Goal: Task Accomplishment & Management: Manage account settings

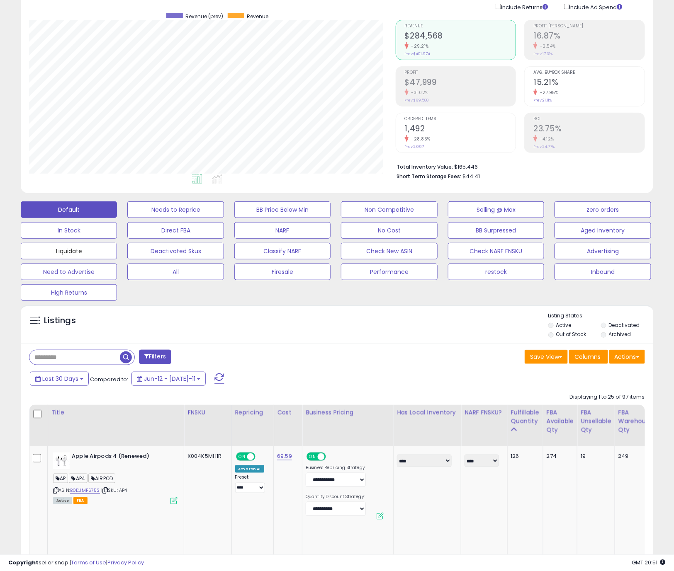
drag, startPoint x: 58, startPoint y: 252, endPoint x: 48, endPoint y: 221, distance: 32.1
click at [127, 218] on button "Liquidate" at bounding box center [175, 209] width 96 height 17
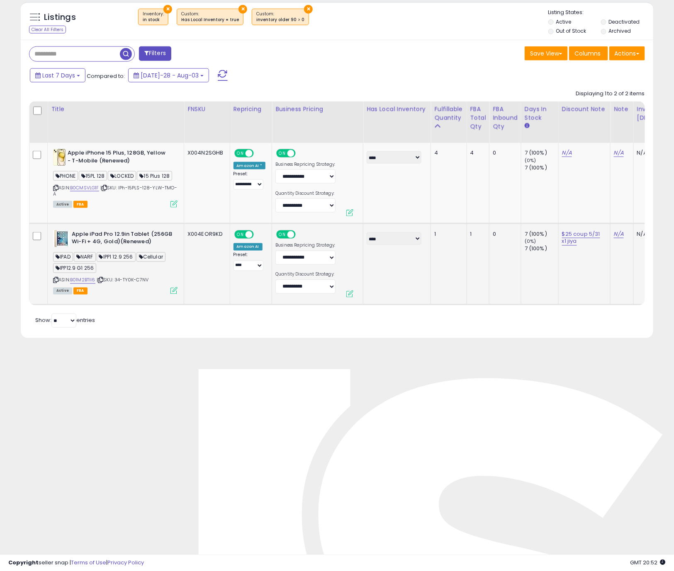
click at [56, 279] on icon at bounding box center [55, 280] width 5 height 5
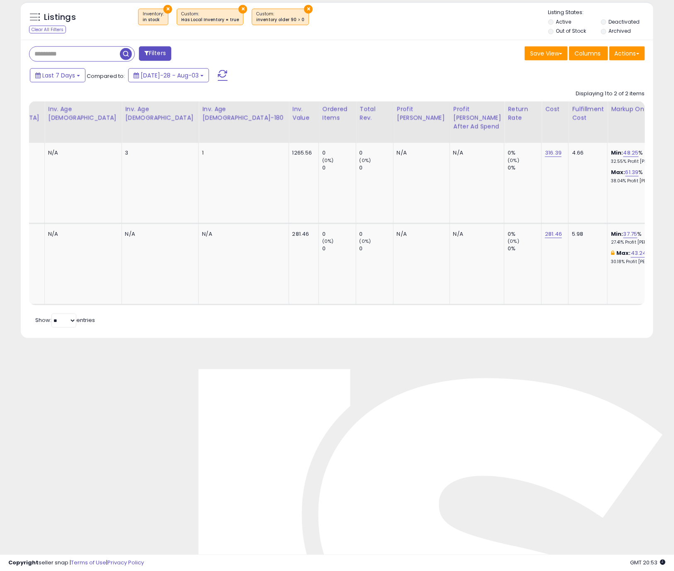
scroll to position [0, 665]
type input "*"
type input "***"
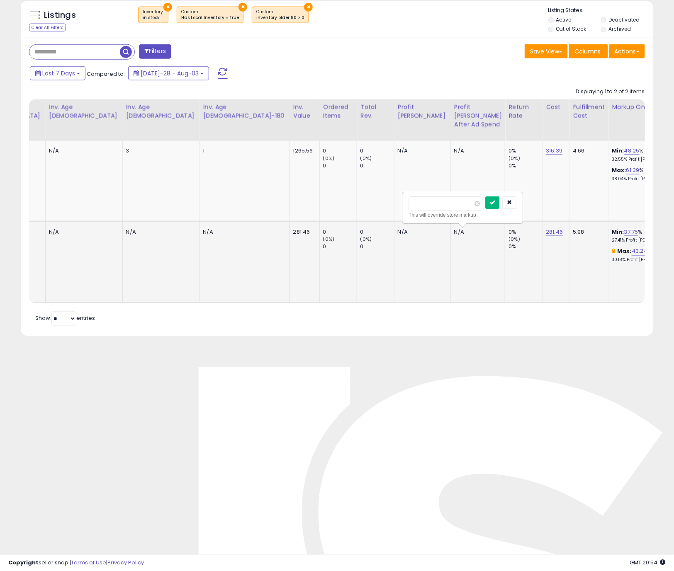
click at [495, 201] on icon "submit" at bounding box center [492, 202] width 5 height 5
drag, startPoint x: 428, startPoint y: 205, endPoint x: 204, endPoint y: 197, distance: 223.6
click at [204, 197] on tbody "Apple iPhone 15 Plus, 128GB, Yellow - T-Mobile (Renewed) PHONE 15PL 128 LOCKED …" at bounding box center [515, 222] width 2303 height 162
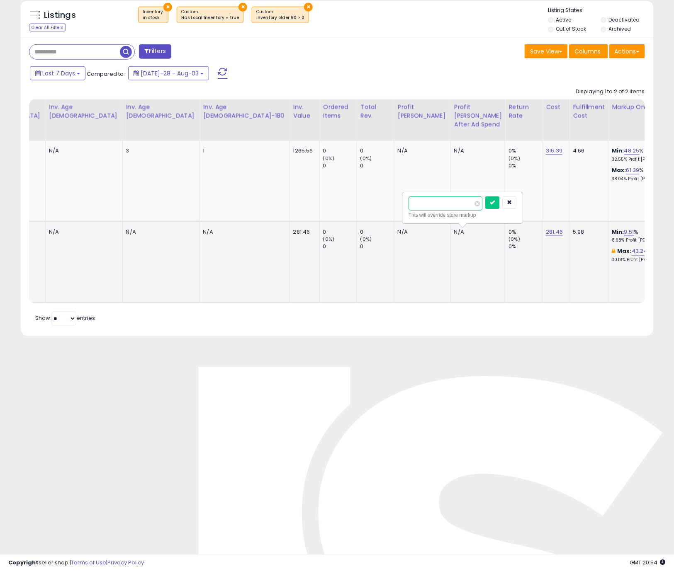
type input "*"
type input "***"
click at [495, 202] on icon "submit" at bounding box center [492, 202] width 5 height 5
drag, startPoint x: 433, startPoint y: 206, endPoint x: 213, endPoint y: 198, distance: 220.7
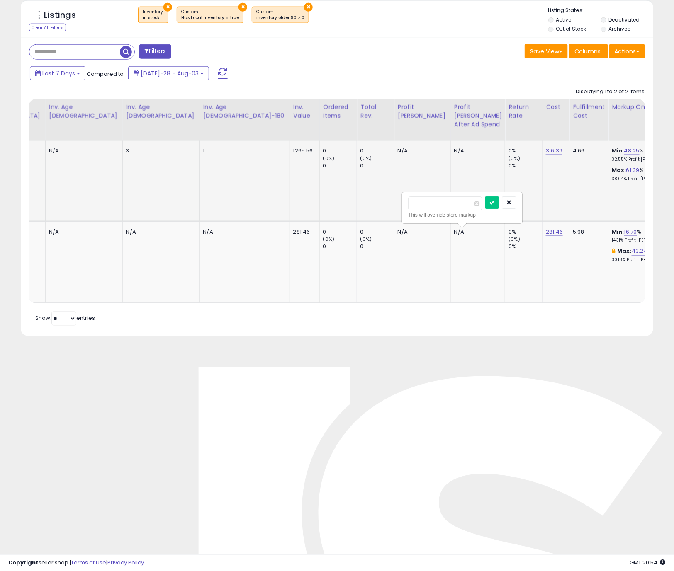
click at [213, 198] on tbody "Apple iPhone 15 Plus, 128GB, Yellow - T-Mobile (Renewed) PHONE 15PL 128 LOCKED …" at bounding box center [515, 222] width 2303 height 162
type input "***"
click at [494, 205] on icon "submit" at bounding box center [491, 202] width 5 height 5
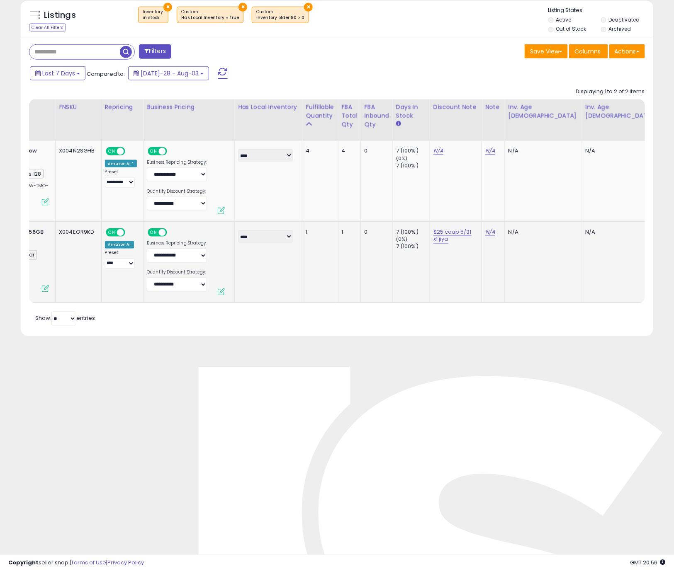
scroll to position [0, 127]
click at [444, 155] on link "$25 coup 5/31 x1 jiya" at bounding box center [439, 151] width 10 height 8
click at [408, 212] on input "**********" at bounding box center [430, 211] width 74 height 12
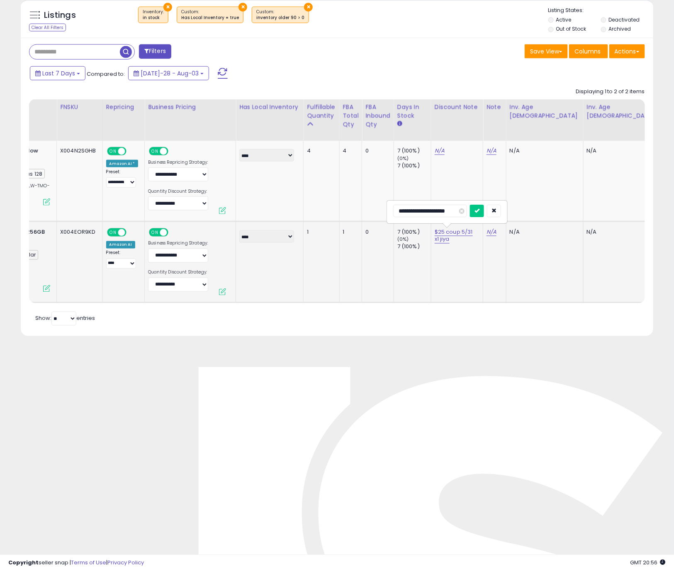
click at [440, 211] on input "**********" at bounding box center [430, 211] width 74 height 12
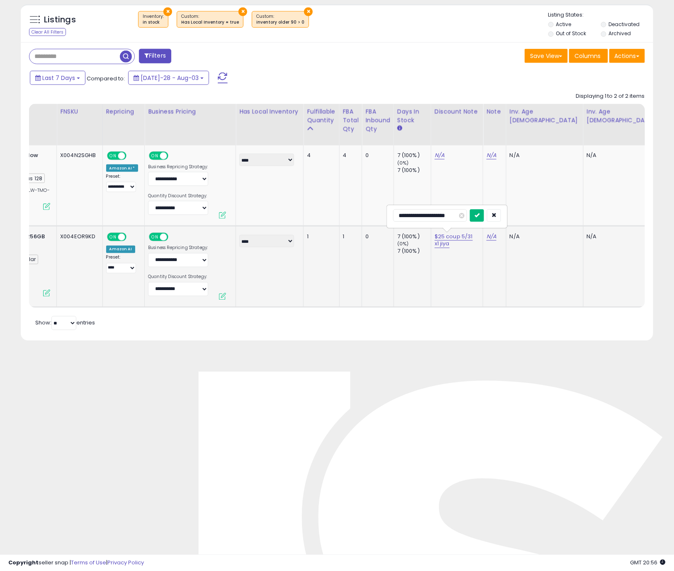
type input "**********"
click at [479, 214] on icon "submit" at bounding box center [476, 215] width 5 height 5
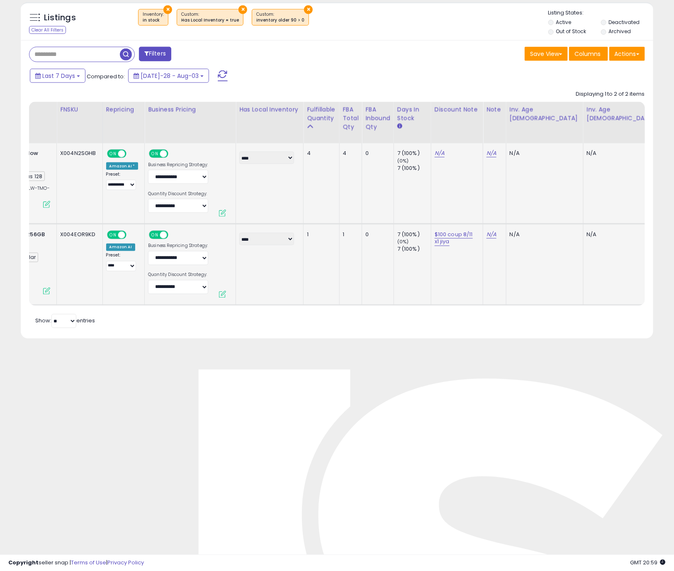
scroll to position [0, 0]
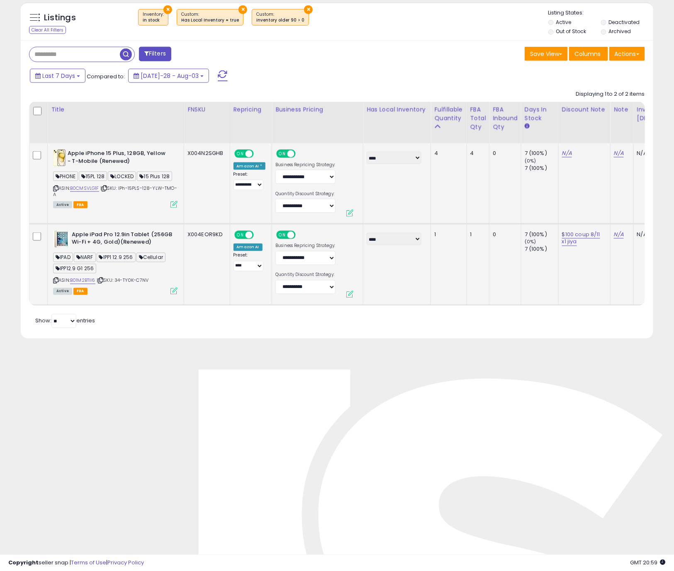
click at [431, 192] on td "4" at bounding box center [449, 183] width 36 height 81
drag, startPoint x: 56, startPoint y: 200, endPoint x: 68, endPoint y: 198, distance: 12.6
click at [56, 191] on icon at bounding box center [55, 188] width 5 height 5
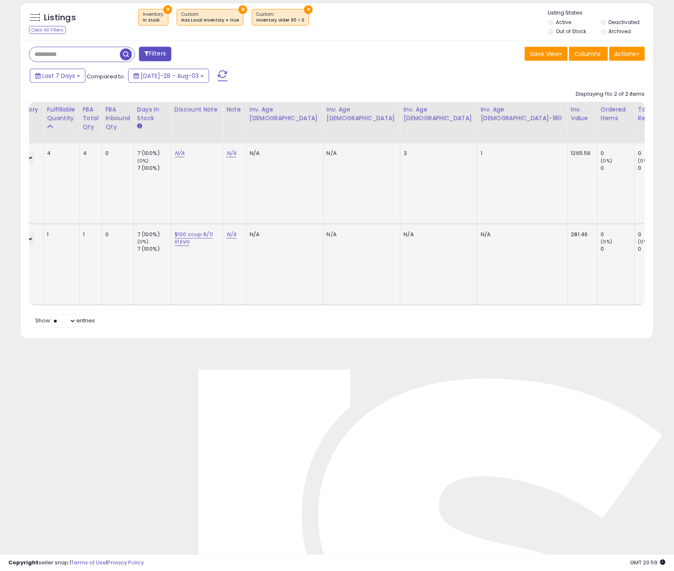
scroll to position [0, 411]
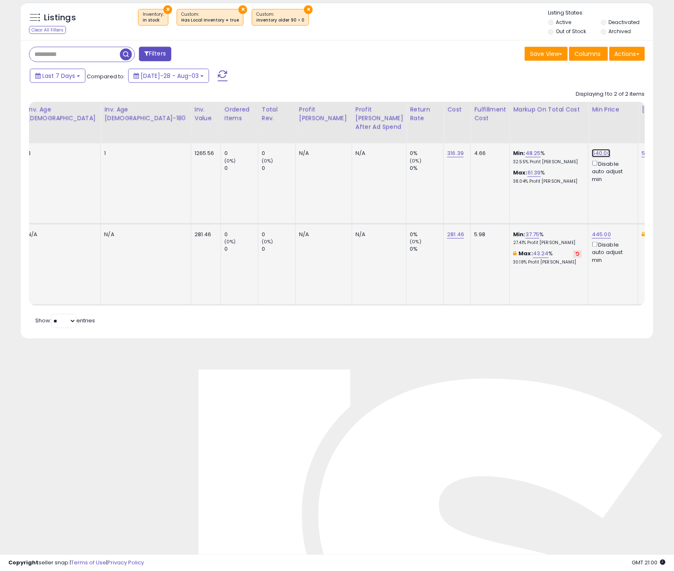
click at [582, 154] on link "540.00" at bounding box center [601, 153] width 19 height 8
drag, startPoint x: 343, startPoint y: 126, endPoint x: 218, endPoint y: 115, distance: 125.7
click at [218, 115] on table "Title FNSKU" at bounding box center [417, 204] width 2304 height 204
type input "***"
click at [400, 126] on button "submit" at bounding box center [393, 124] width 14 height 12
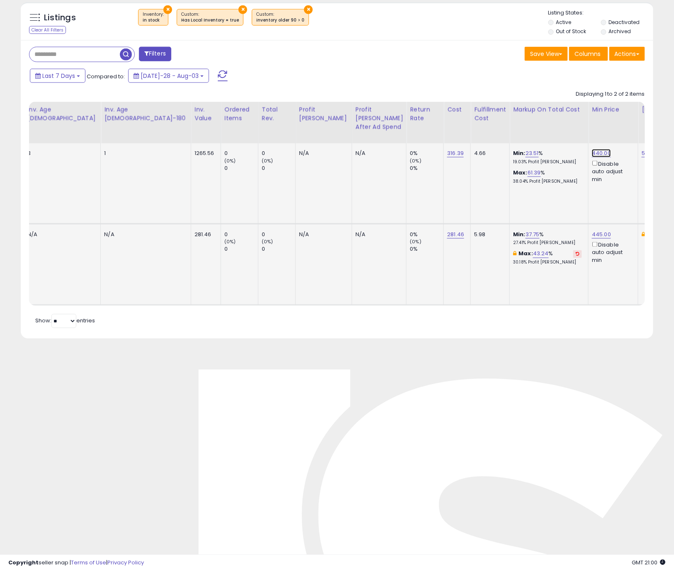
click at [582, 153] on link "440.00" at bounding box center [601, 153] width 19 height 8
click at [582, 153] on div "440.00 ****** This will override store markup Disable auto adjust min" at bounding box center [612, 167] width 40 height 34
drag, startPoint x: 340, startPoint y: 127, endPoint x: -32, endPoint y: 123, distance: 372.7
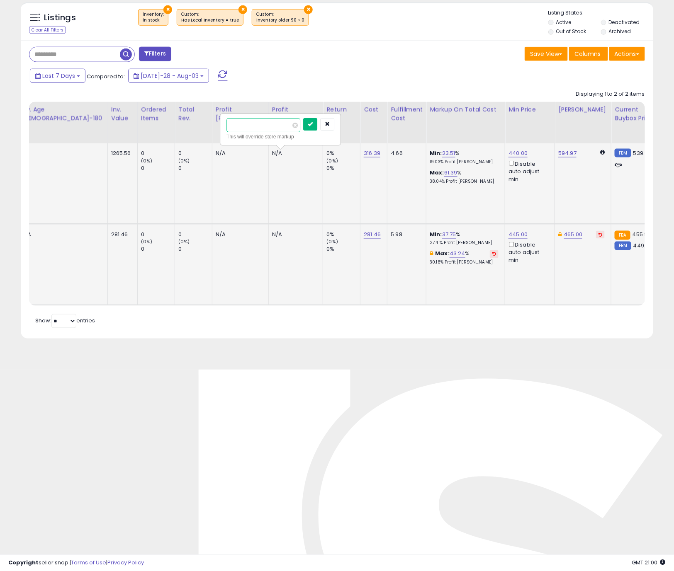
type input "***"
click at [313, 125] on icon "submit" at bounding box center [310, 123] width 5 height 5
click at [555, 208] on td "594.97" at bounding box center [583, 183] width 56 height 81
click at [508, 156] on link "540.00" at bounding box center [517, 153] width 19 height 8
drag, startPoint x: 262, startPoint y: 125, endPoint x: 67, endPoint y: 111, distance: 196.2
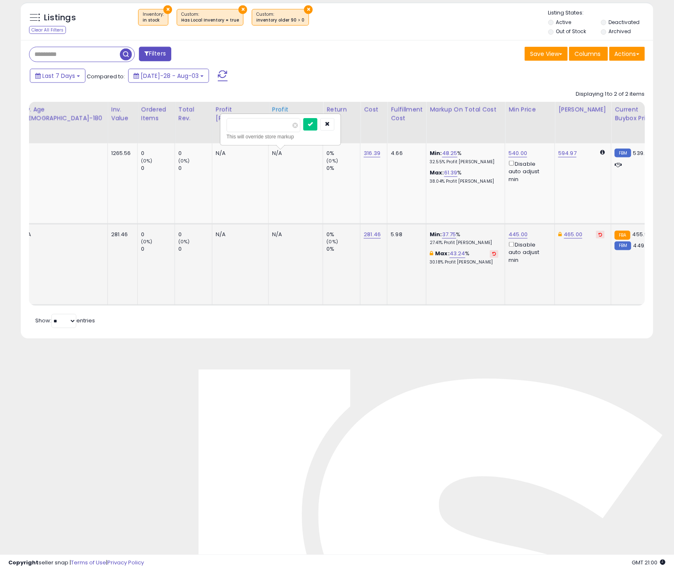
click at [67, 111] on table "Title FNSKU" at bounding box center [334, 204] width 2304 height 204
type input "***"
click at [317, 124] on button "submit" at bounding box center [310, 124] width 14 height 12
click at [555, 187] on td "594.97" at bounding box center [583, 183] width 56 height 81
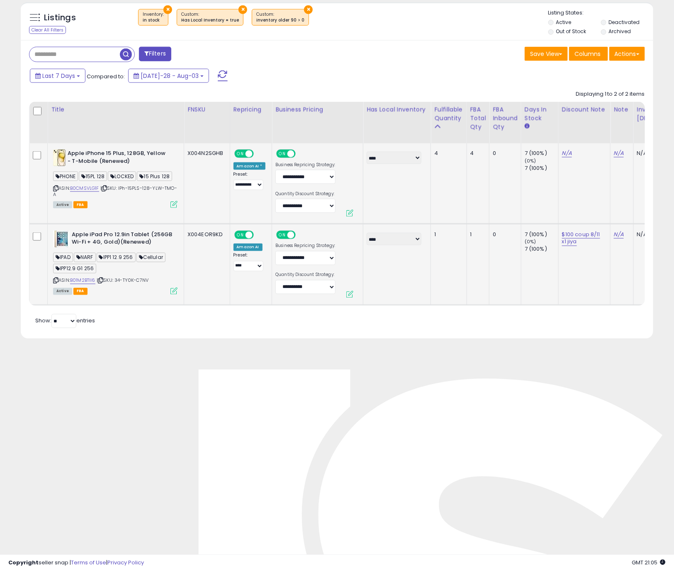
click at [57, 191] on icon at bounding box center [55, 188] width 5 height 5
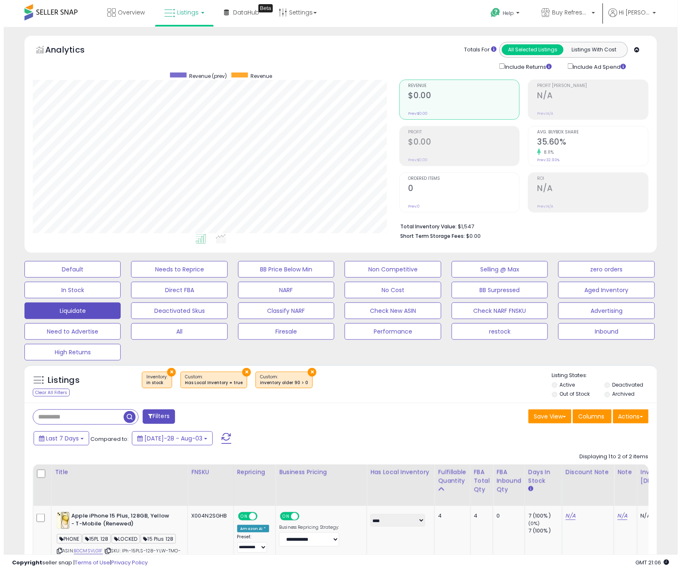
scroll to position [36, 0]
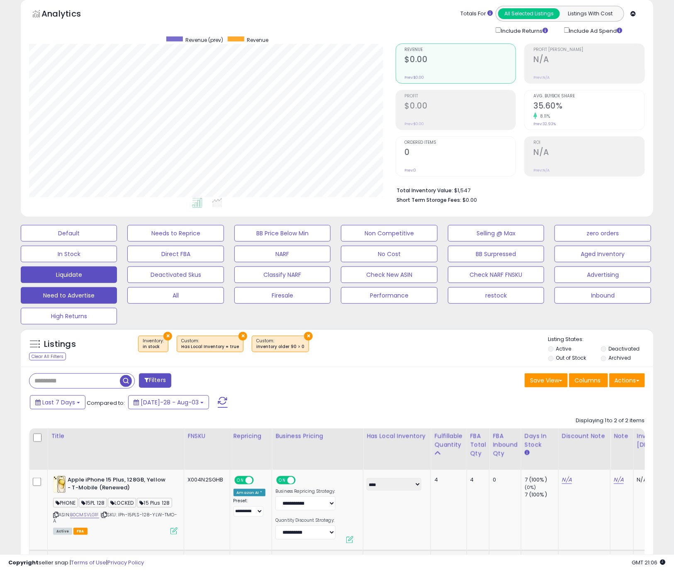
click at [96, 242] on button "Need to Advertise" at bounding box center [69, 233] width 96 height 17
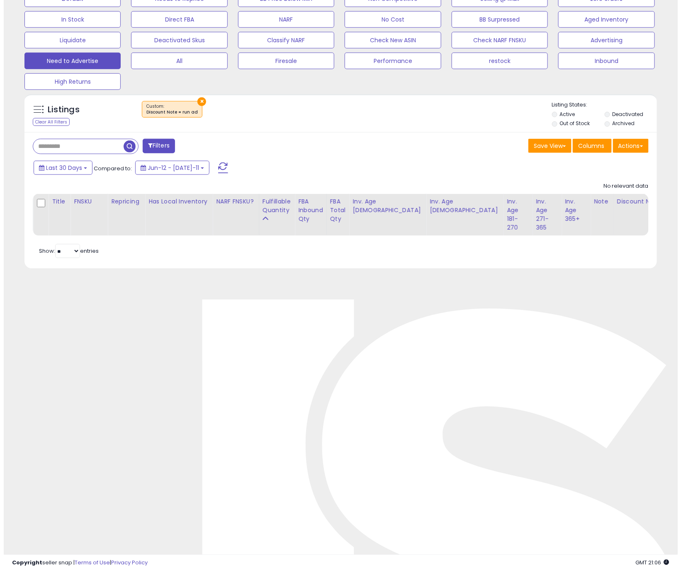
scroll to position [271, 0]
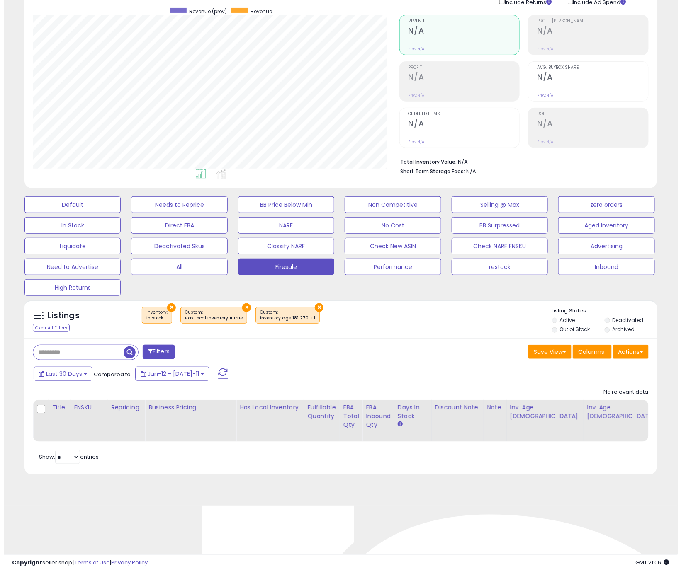
scroll to position [90, 0]
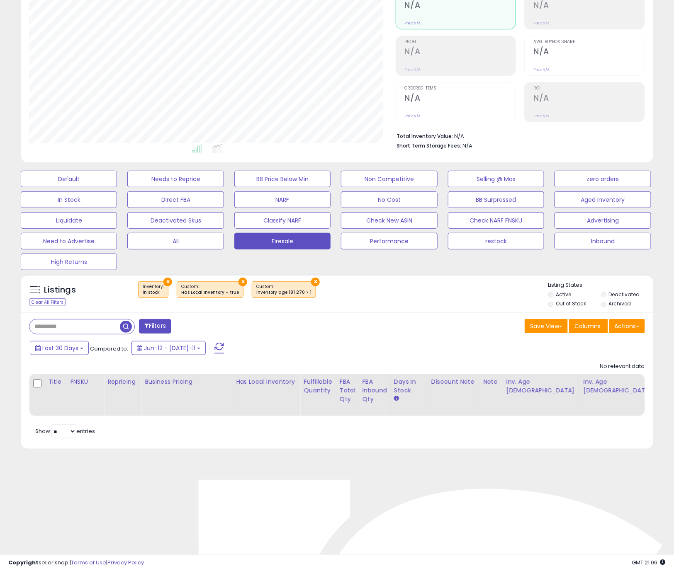
click at [238, 281] on button "×" at bounding box center [242, 282] width 9 height 9
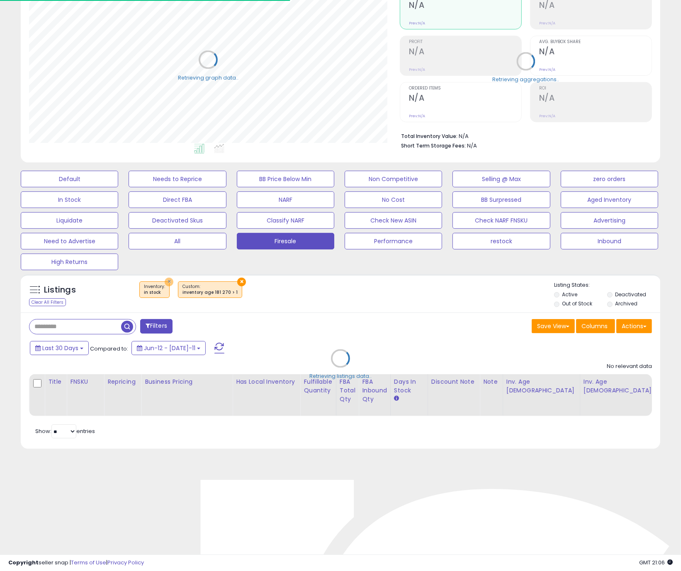
scroll to position [414399, 414202]
click at [166, 282] on button "×" at bounding box center [167, 282] width 9 height 9
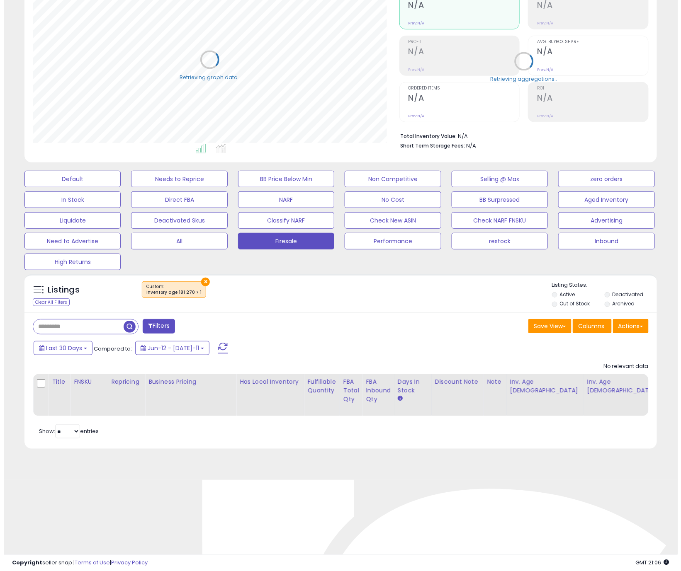
scroll to position [170, 366]
click at [199, 280] on button "×" at bounding box center [201, 282] width 9 height 9
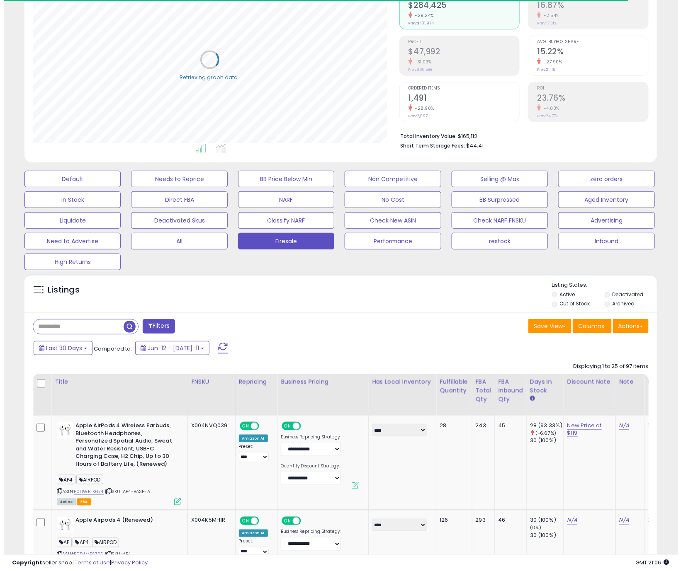
scroll to position [138, 0]
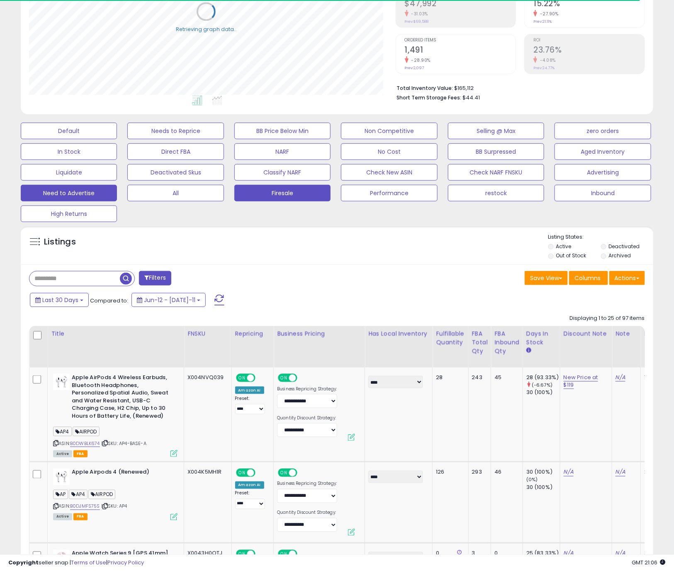
click at [51, 139] on button "Need to Advertise" at bounding box center [69, 131] width 96 height 17
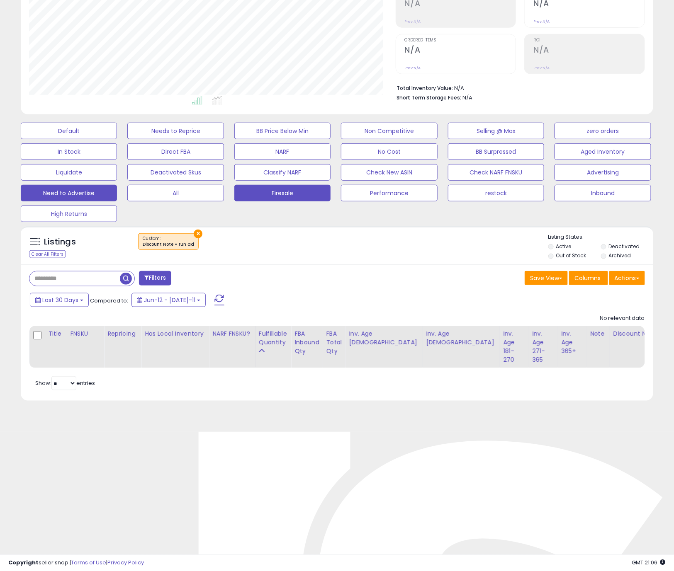
click at [117, 139] on button "Firesale" at bounding box center [69, 131] width 96 height 17
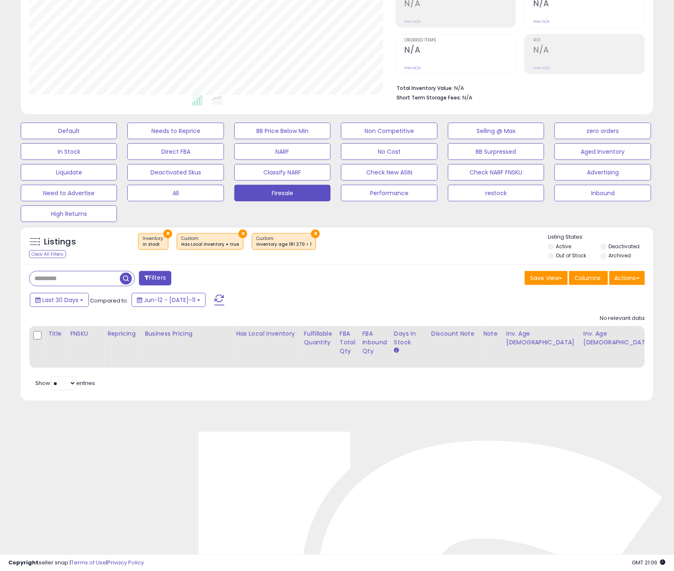
click at [376, 261] on div "Listings Clear All Filters × Inventory × ×" at bounding box center [337, 247] width 632 height 28
click at [166, 233] on button "×" at bounding box center [167, 234] width 9 height 9
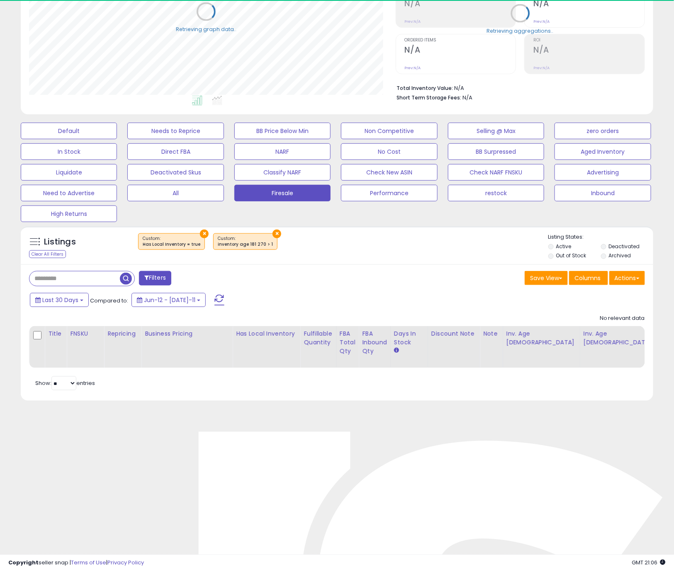
click at [200, 230] on button "×" at bounding box center [204, 234] width 9 height 9
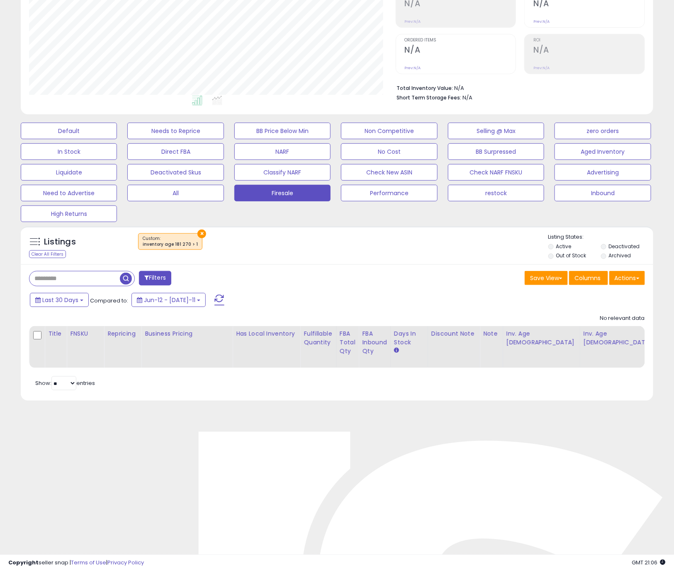
click at [197, 234] on button "×" at bounding box center [201, 234] width 9 height 9
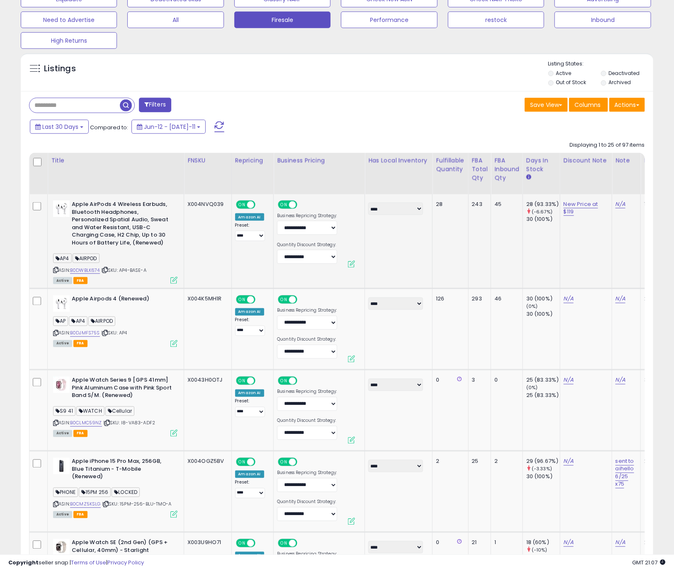
drag, startPoint x: 138, startPoint y: 257, endPoint x: 124, endPoint y: 256, distance: 14.1
click at [138, 257] on div "AP4 AIRPOD" at bounding box center [115, 259] width 124 height 11
click at [56, 270] on icon at bounding box center [55, 270] width 5 height 5
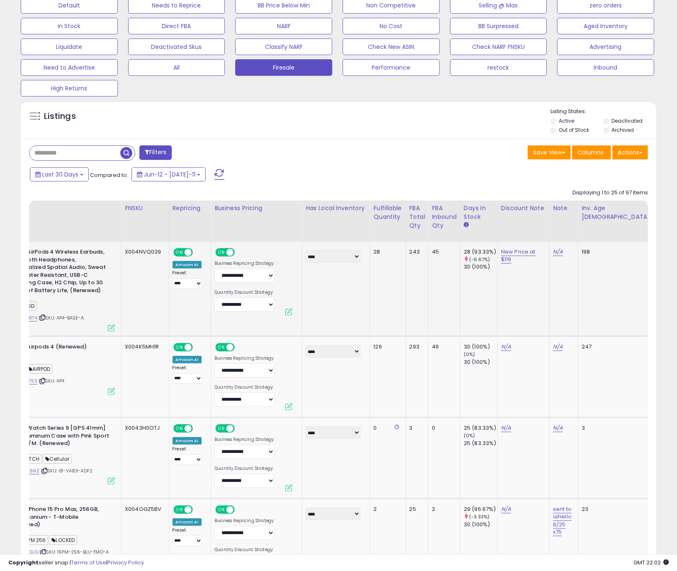
scroll to position [0, 56]
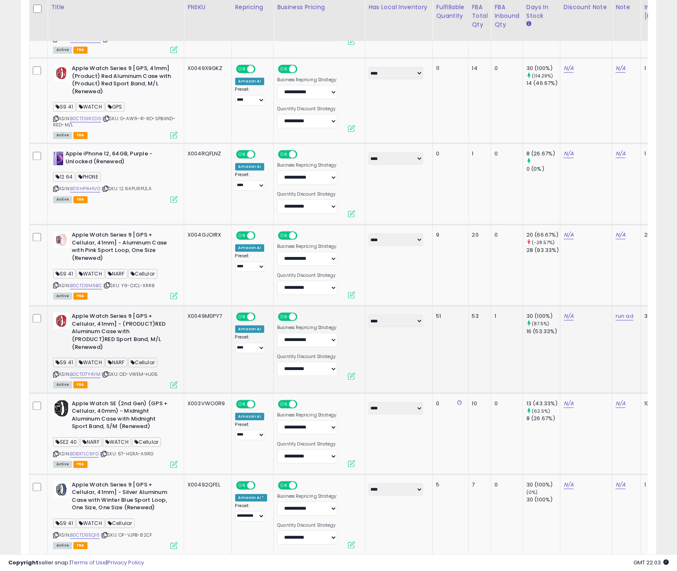
click at [54, 372] on icon at bounding box center [55, 374] width 5 height 5
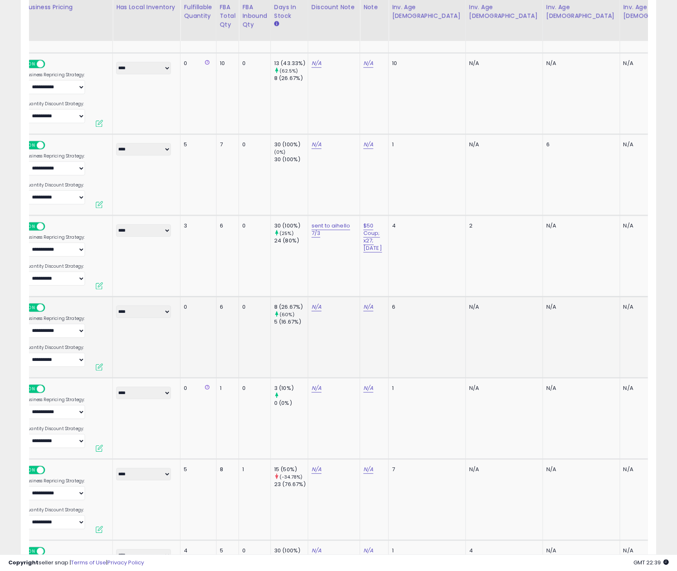
scroll to position [0, 25]
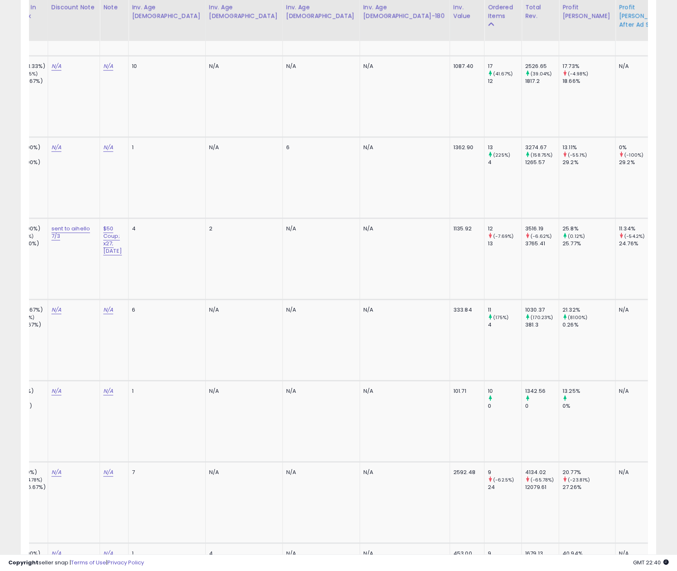
click at [582, 23] on div "Profit [PERSON_NAME] After Ad Spend" at bounding box center [643, 16] width 48 height 26
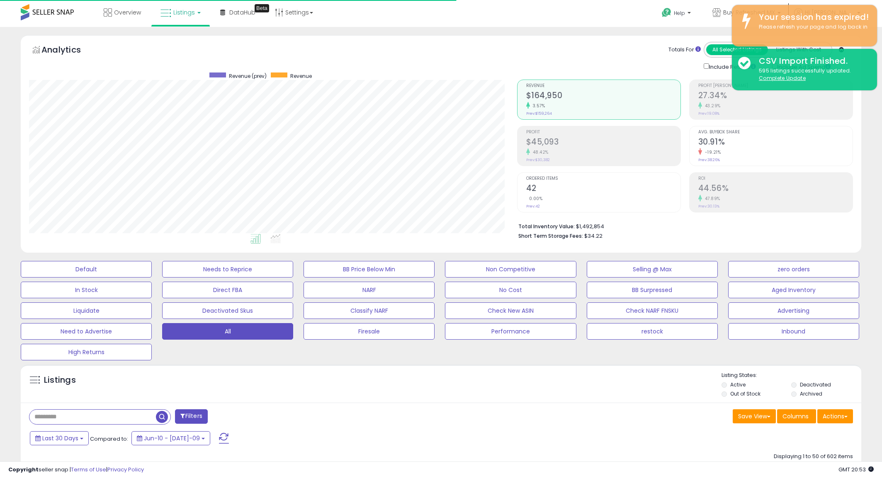
select select "**"
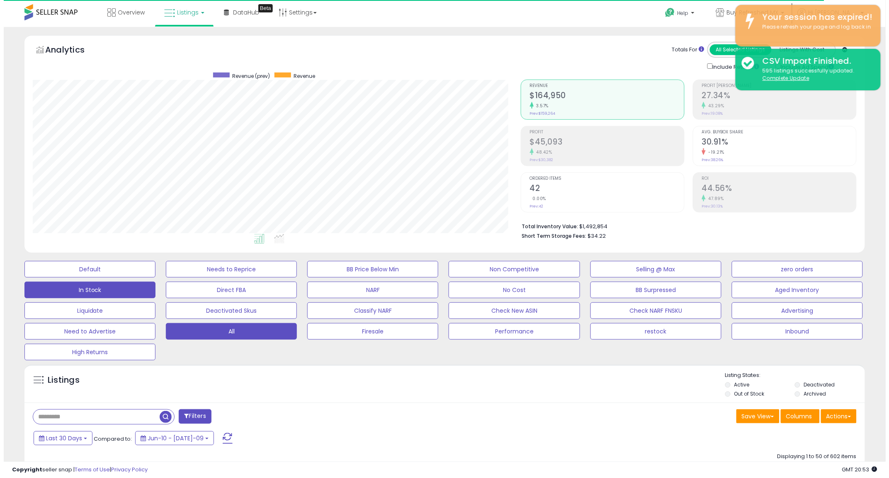
scroll to position [53, 0]
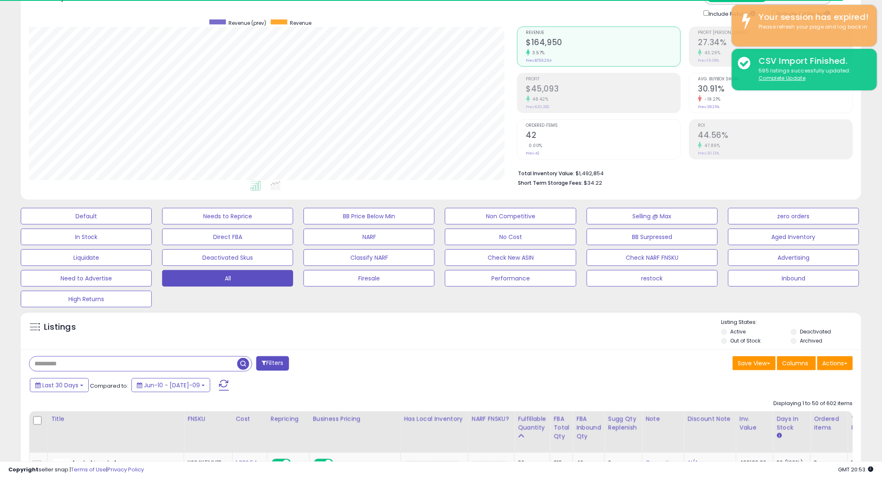
click at [78, 364] on input "text" at bounding box center [133, 364] width 208 height 15
paste input "**********"
type input "**********"
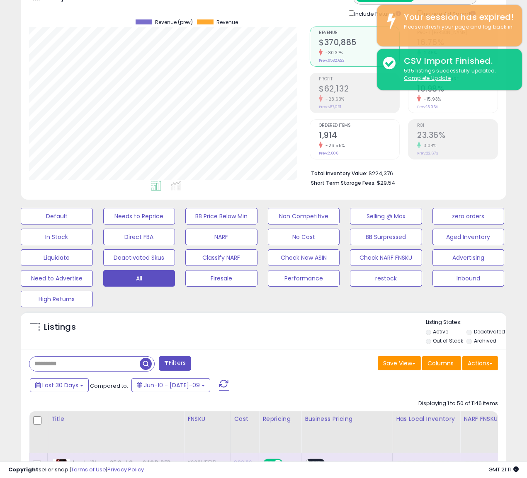
scroll to position [414399, 414288]
click at [178, 333] on div "Listings" at bounding box center [263, 333] width 485 height 28
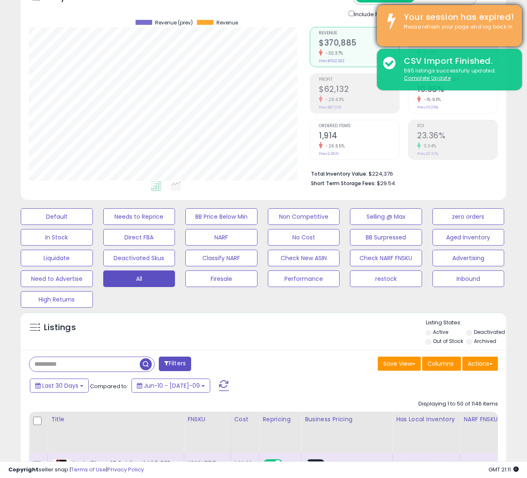
scroll to position [52, 0]
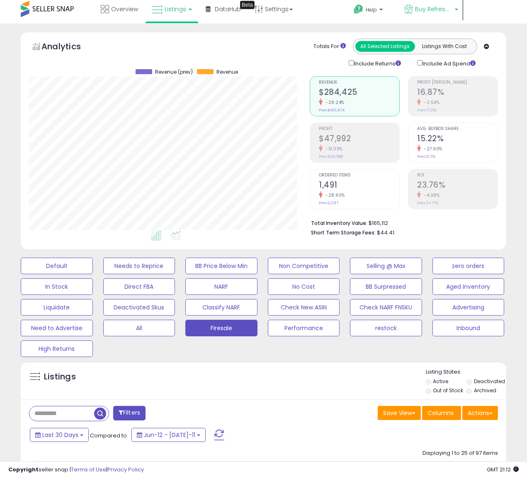
scroll to position [2, 0]
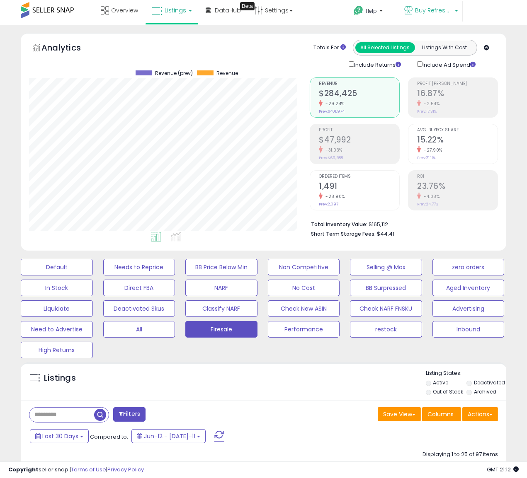
click at [431, 11] on span "Buy Refreshed" at bounding box center [433, 10] width 37 height 8
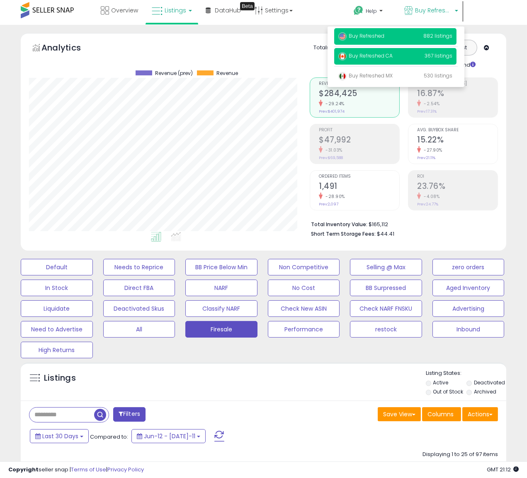
click at [405, 58] on p "Buy Refreshed CA 367 listings" at bounding box center [395, 56] width 122 height 17
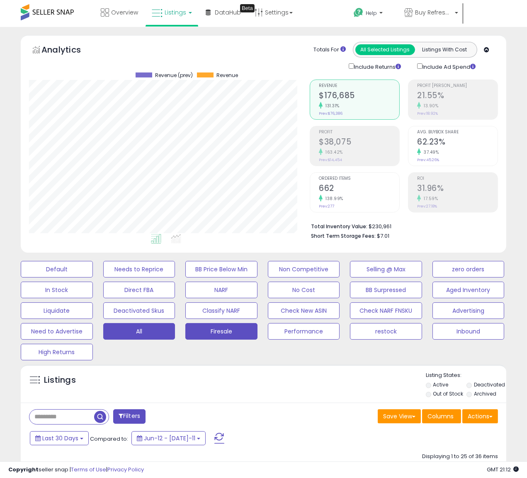
click at [93, 278] on button "All" at bounding box center [57, 269] width 72 height 17
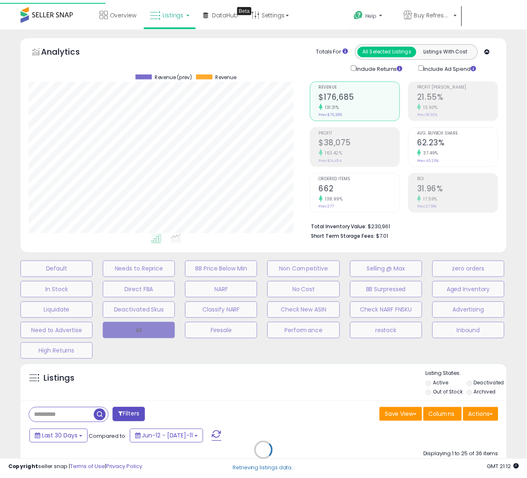
scroll to position [170, 285]
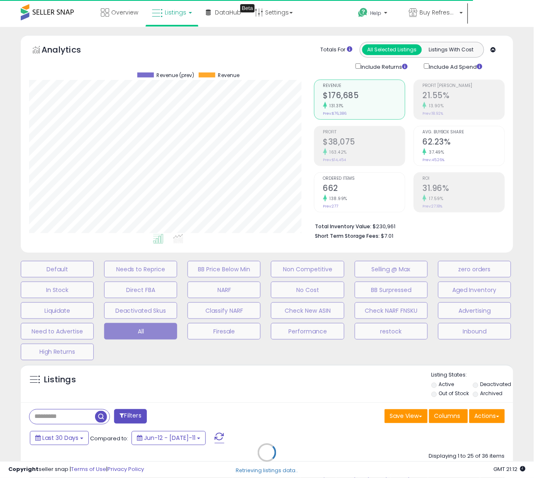
select select "**"
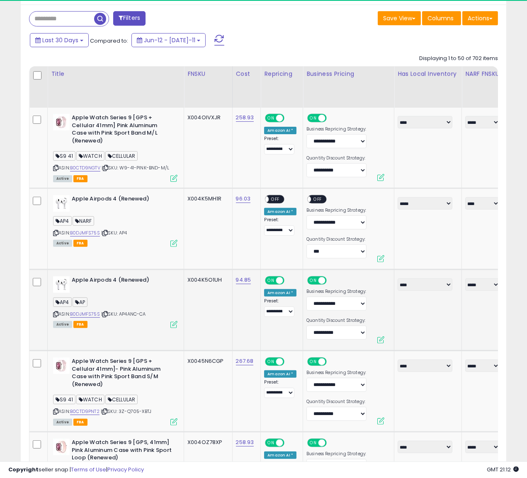
scroll to position [170, 280]
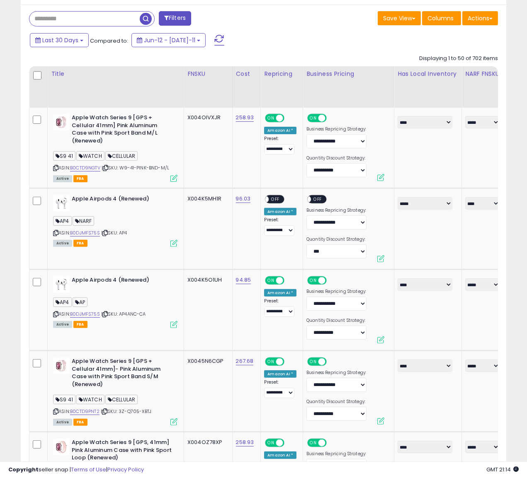
click at [75, 21] on input "text" at bounding box center [84, 19] width 110 height 15
paste input "**********"
type input "**********"
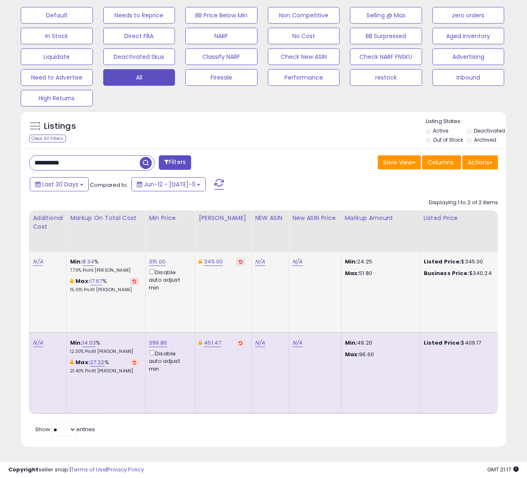
scroll to position [0, 880]
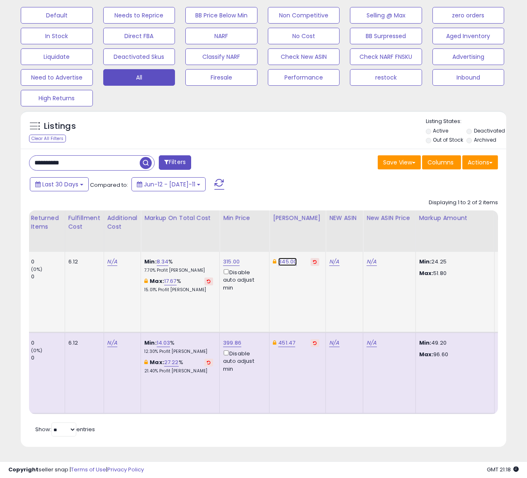
click at [278, 258] on link "345.00" at bounding box center [287, 262] width 19 height 8
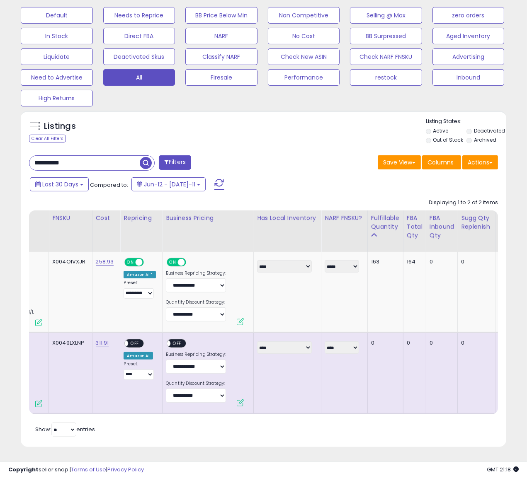
drag, startPoint x: 241, startPoint y: 228, endPoint x: -50, endPoint y: 220, distance: 291.2
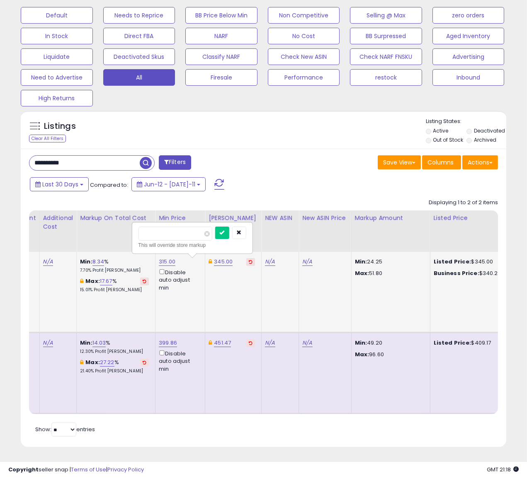
click at [299, 289] on td "N/A" at bounding box center [325, 292] width 52 height 81
click at [262, 289] on td "N/A" at bounding box center [280, 292] width 37 height 81
drag, startPoint x: 249, startPoint y: 228, endPoint x: 234, endPoint y: 216, distance: 19.2
click at [242, 230] on icon "button" at bounding box center [239, 232] width 5 height 5
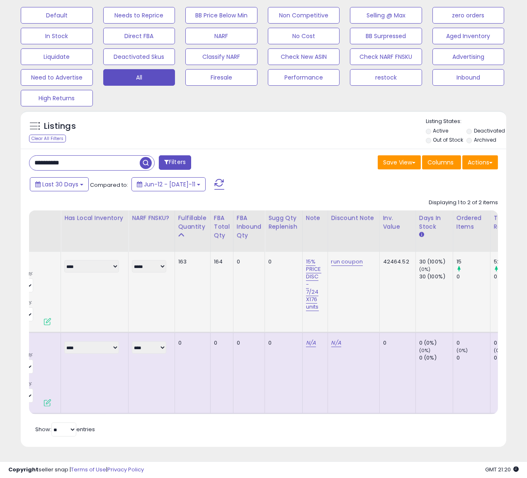
scroll to position [0, 400]
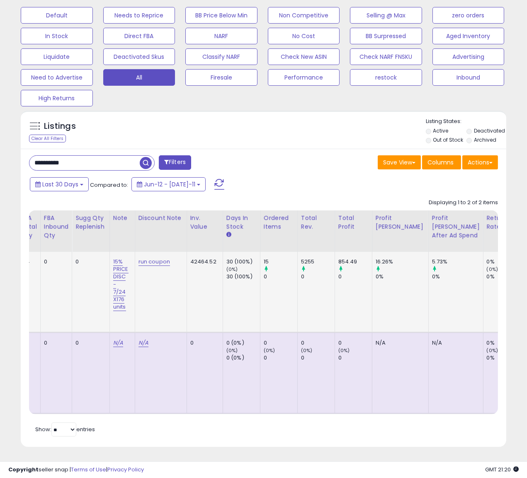
drag, startPoint x: 158, startPoint y: 270, endPoint x: 157, endPoint y: 265, distance: 4.6
click at [158, 268] on td "run coupon" at bounding box center [161, 292] width 52 height 81
click at [154, 258] on link "run coupon" at bounding box center [154, 262] width 32 height 8
drag, startPoint x: 132, startPoint y: 235, endPoint x: 54, endPoint y: 235, distance: 77.5
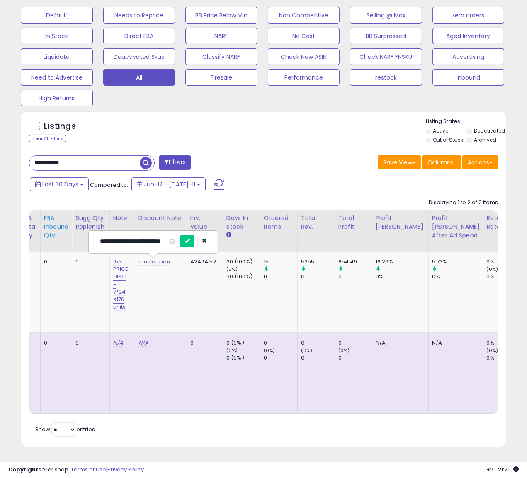
scroll to position [0, 12]
type input "**********"
click at [189, 241] on button "submit" at bounding box center [187, 241] width 14 height 12
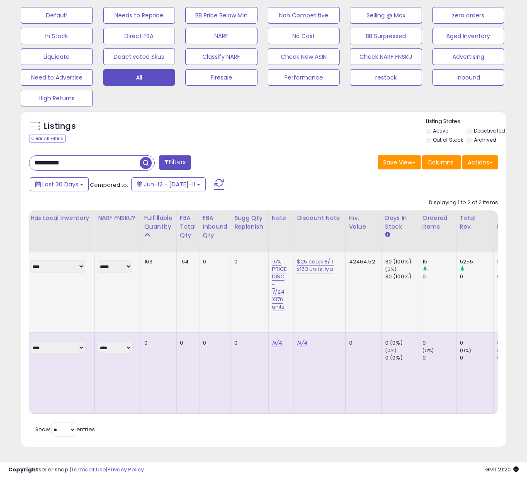
scroll to position [0, 325]
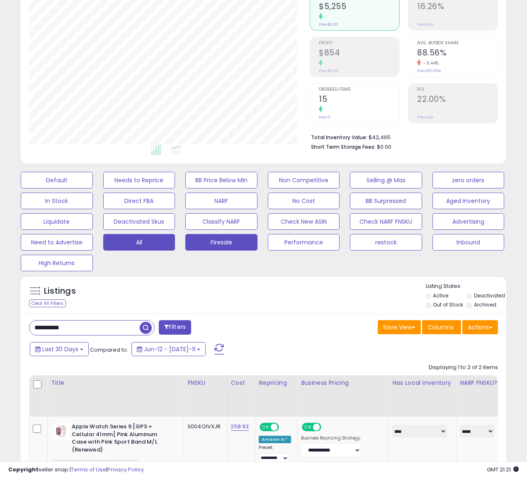
click at [93, 189] on button "Firesale" at bounding box center [57, 180] width 72 height 17
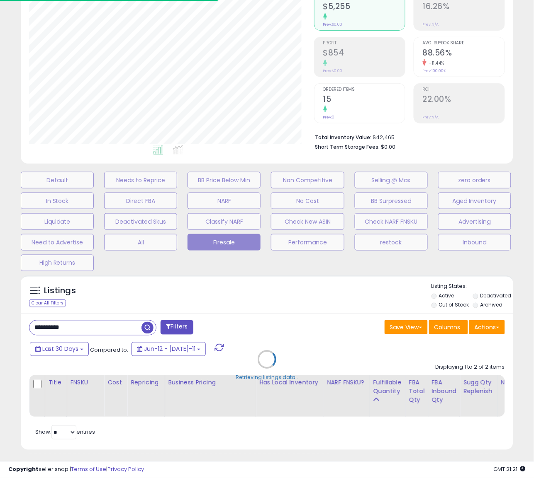
select select "**"
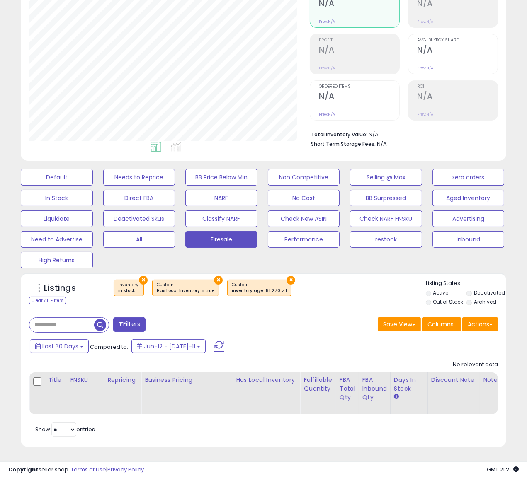
click at [144, 276] on button "×" at bounding box center [143, 280] width 9 height 9
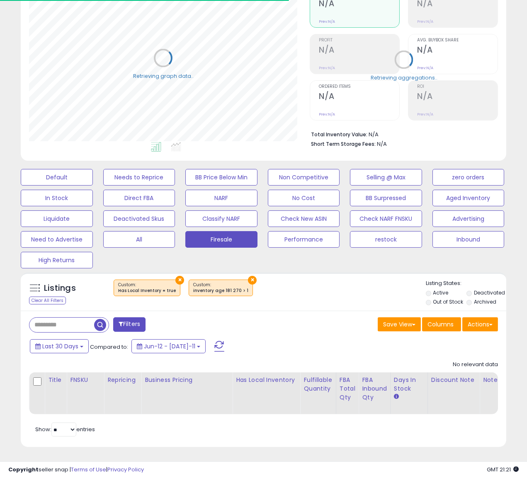
click at [175, 276] on button "×" at bounding box center [179, 280] width 9 height 9
click at [173, 276] on button "×" at bounding box center [177, 280] width 9 height 9
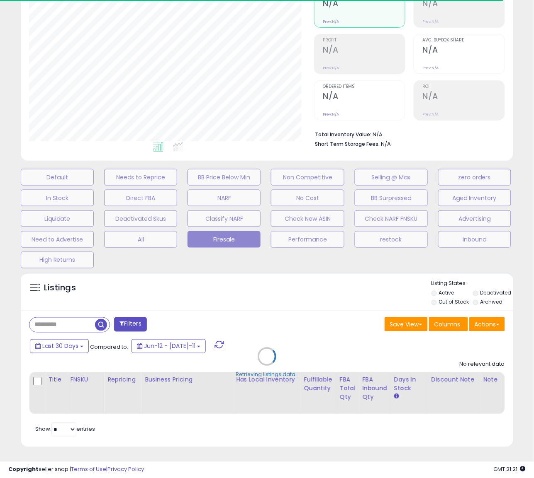
click at [137, 317] on div "Retrieving listings data.." at bounding box center [267, 363] width 505 height 189
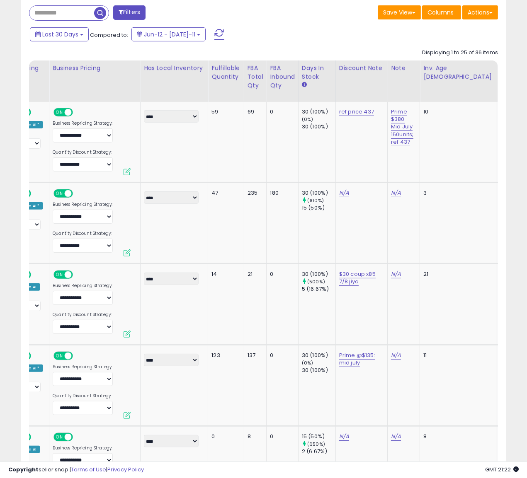
scroll to position [0, 212]
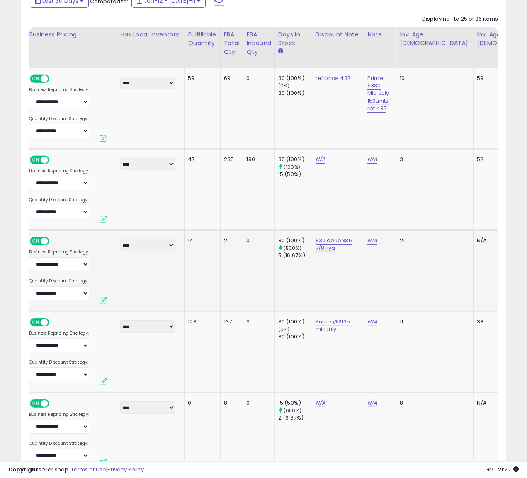
click at [330, 288] on td "$30 coup x85 7/8 jiya" at bounding box center [338, 271] width 52 height 81
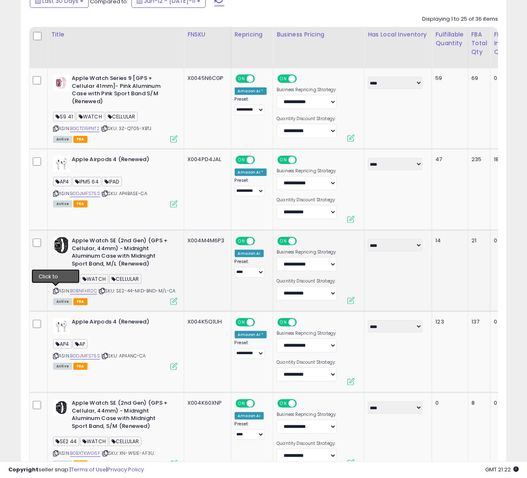
click at [56, 291] on icon at bounding box center [55, 291] width 5 height 5
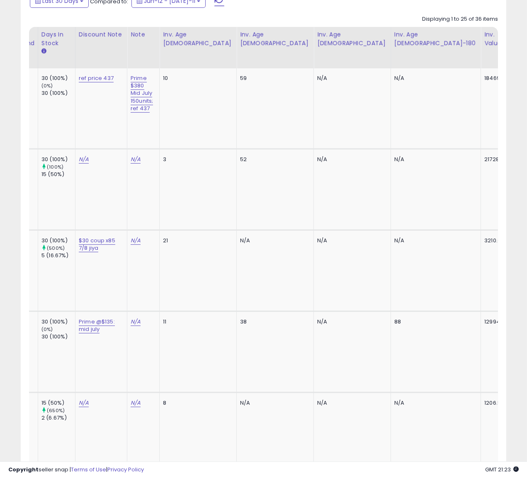
scroll to position [0, 328]
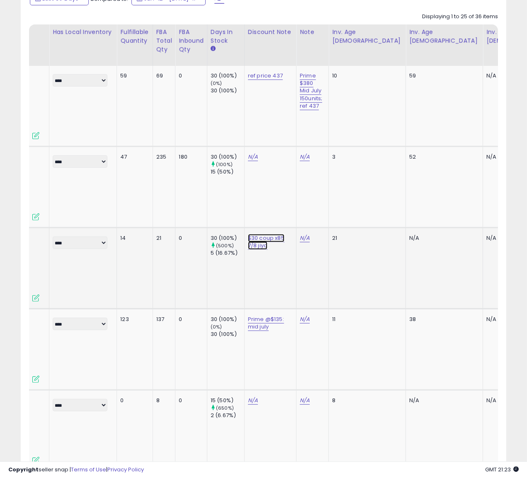
click at [258, 80] on link "$30 coup x85 7/8 jiya" at bounding box center [265, 76] width 35 height 8
click at [247, 218] on input "**********" at bounding box center [243, 217] width 74 height 12
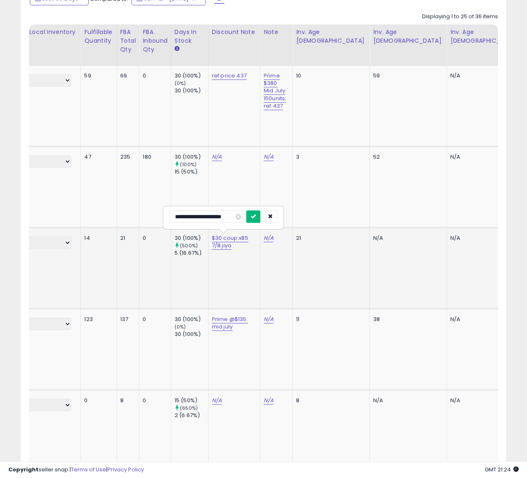
type input "**********"
click at [256, 218] on button "submit" at bounding box center [253, 217] width 14 height 12
click at [268, 295] on td "N/A" at bounding box center [276, 268] width 32 height 81
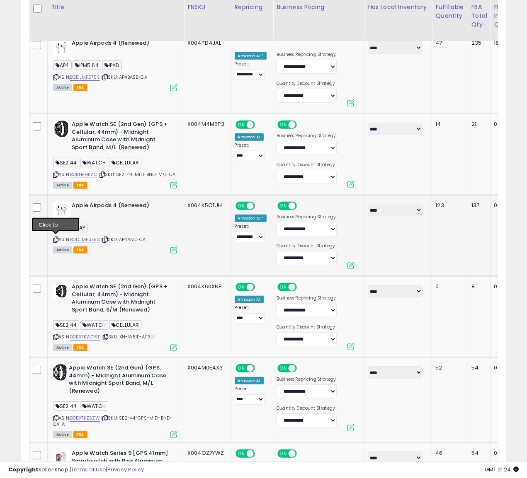
click at [55, 238] on icon at bounding box center [55, 240] width 5 height 5
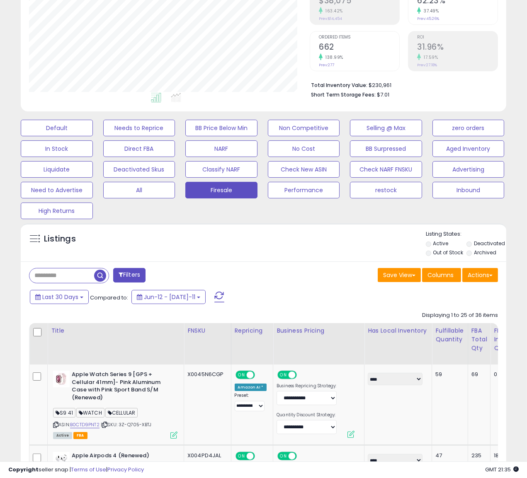
scroll to position [152, 0]
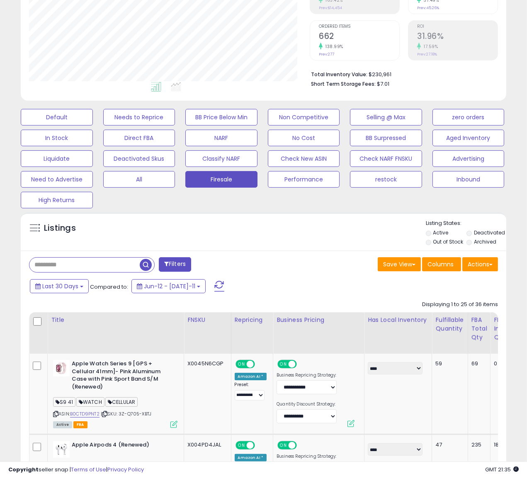
click at [52, 269] on input "text" at bounding box center [84, 265] width 110 height 15
paste input "**********"
type input "**********"
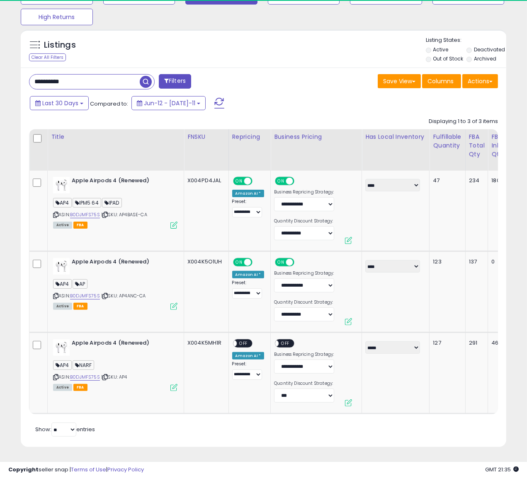
scroll to position [170, 280]
click at [141, 76] on span "button" at bounding box center [146, 82] width 12 height 12
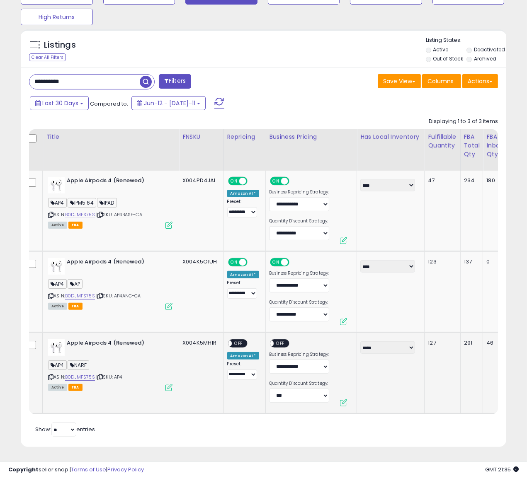
scroll to position [0, 7]
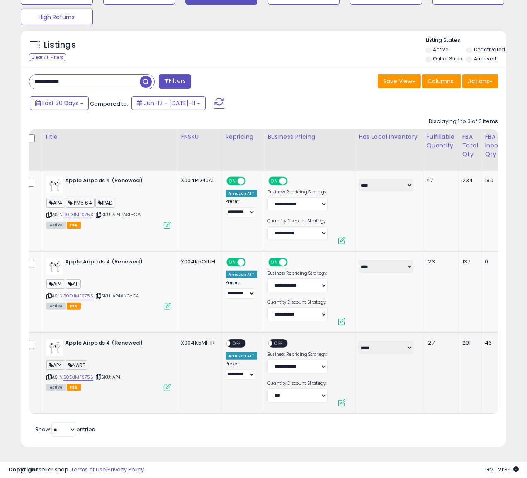
click at [235, 340] on span "OFF" at bounding box center [236, 343] width 13 height 7
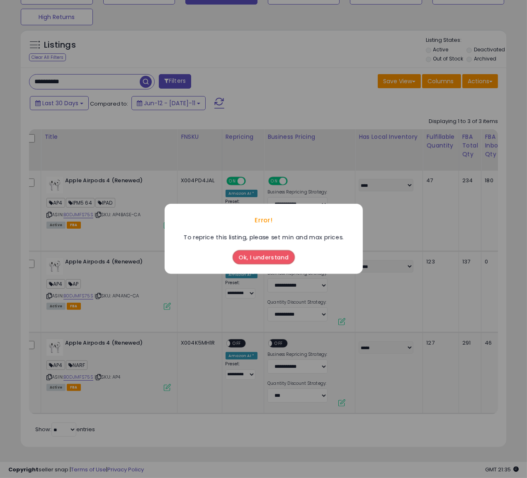
scroll to position [0, 5]
click at [273, 260] on button "Ok, I understand" at bounding box center [264, 258] width 62 height 14
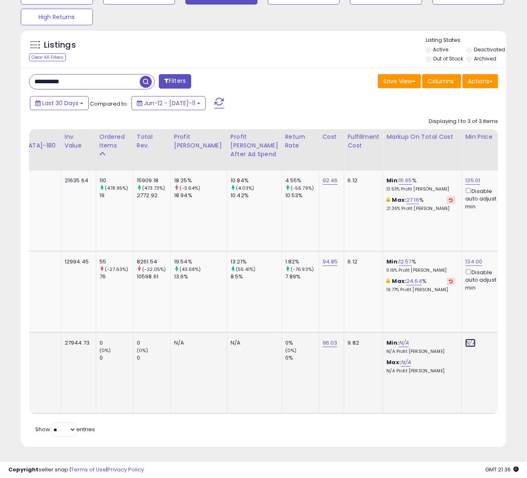
click at [465, 339] on link "N/A" at bounding box center [470, 343] width 10 height 8
click at [215, 310] on input "number" at bounding box center [215, 314] width 74 height 14
type input "******"
click at [264, 311] on icon "submit" at bounding box center [262, 313] width 5 height 5
click at [515, 339] on link "157.93" at bounding box center [523, 343] width 16 height 8
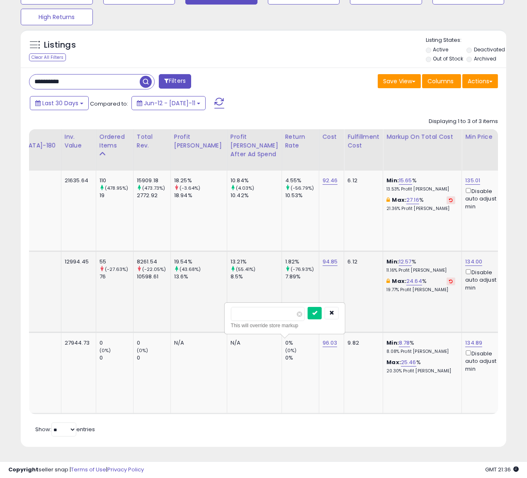
drag, startPoint x: 262, startPoint y: 313, endPoint x: 146, endPoint y: 306, distance: 116.3
click at [146, 306] on tbody "Apple Airpods 4 (Renewed) AP4 IPM5 64 IPAD ASIN: B0DJMFS75S | SKU: AP4BASE-CA A…" at bounding box center [295, 292] width 2316 height 243
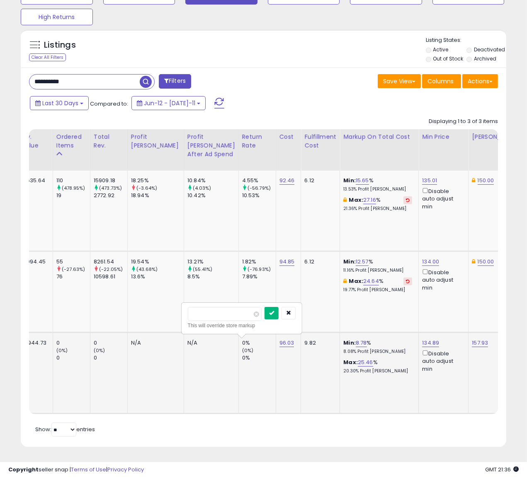
type input "***"
click at [274, 311] on icon "submit" at bounding box center [271, 313] width 5 height 5
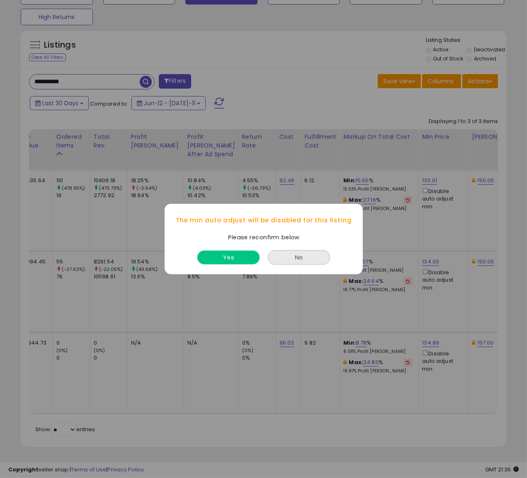
click at [238, 258] on button "Yes" at bounding box center [228, 258] width 62 height 14
click at [235, 256] on button "Yes" at bounding box center [228, 258] width 62 height 14
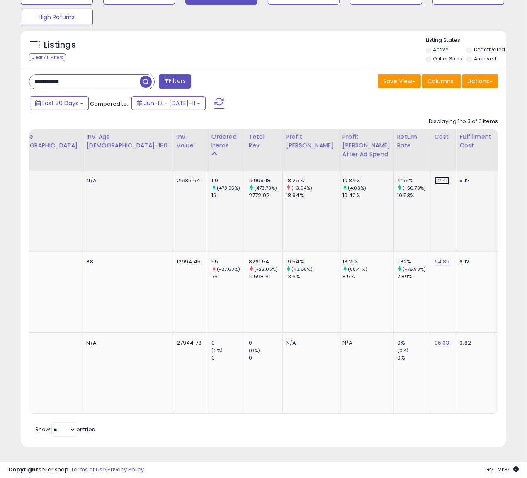
click at [434, 177] on link "92.46" at bounding box center [441, 181] width 15 height 8
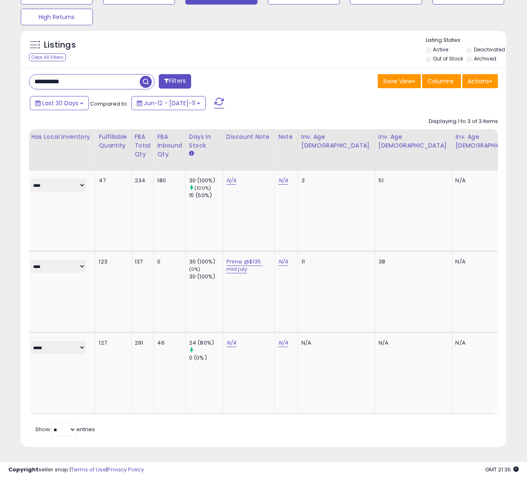
drag, startPoint x: 16, startPoint y: 146, endPoint x: -38, endPoint y: 143, distance: 54.0
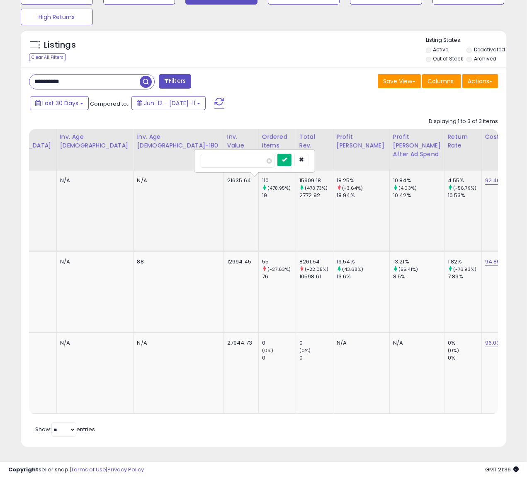
type input "**"
click at [291, 159] on button "submit" at bounding box center [284, 160] width 14 height 12
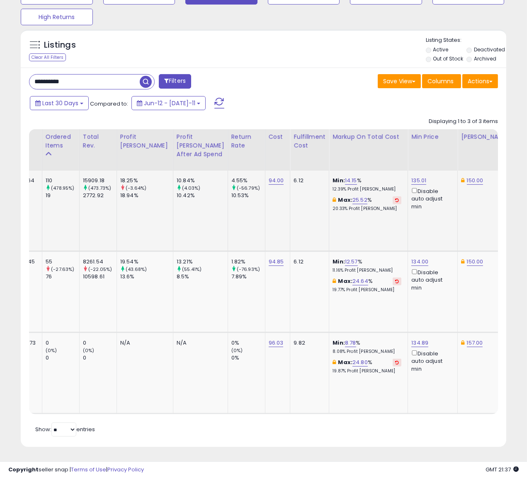
click at [458, 214] on td "150.00" at bounding box center [486, 211] width 56 height 81
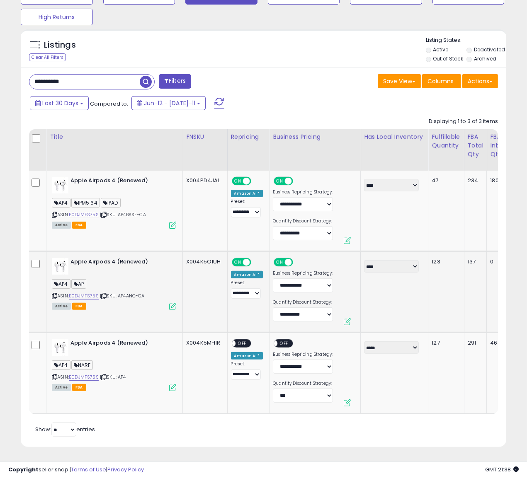
scroll to position [0, 0]
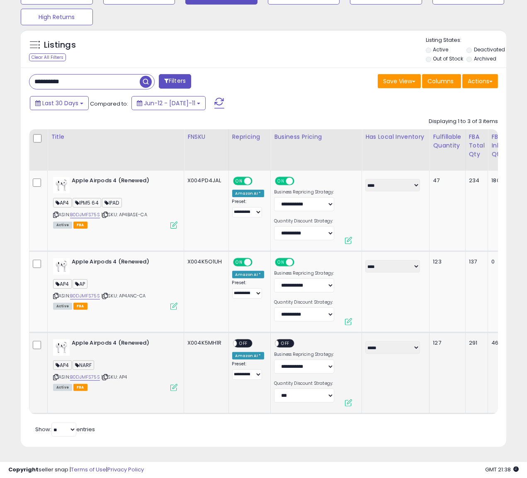
click at [237, 340] on span "OFF" at bounding box center [243, 343] width 13 height 7
click at [274, 340] on span at bounding box center [275, 343] width 7 height 7
click at [257, 370] on select "**********" at bounding box center [247, 375] width 30 height 10
click at [258, 371] on select "**********" at bounding box center [247, 375] width 30 height 10
click at [240, 399] on td "**********" at bounding box center [249, 373] width 42 height 81
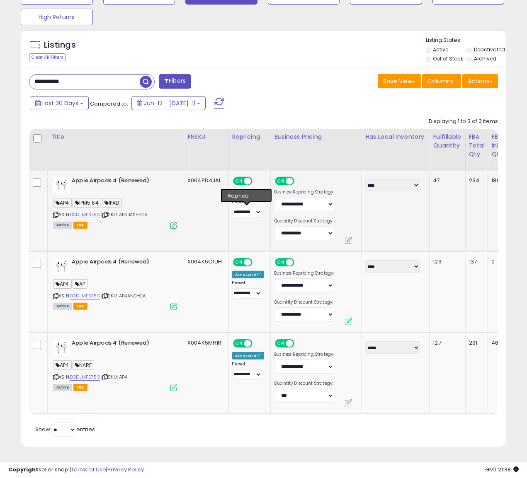
click at [248, 224] on td "**********" at bounding box center [249, 211] width 42 height 81
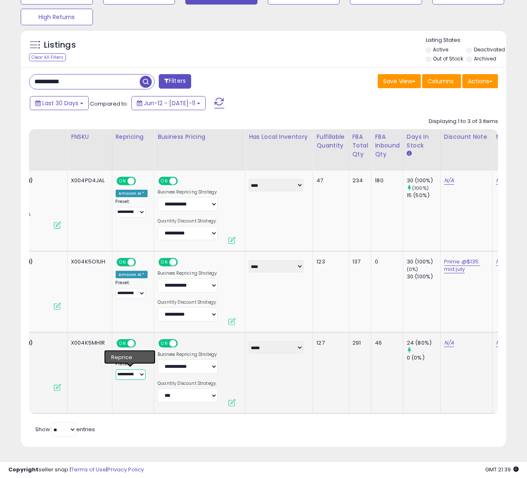
click at [138, 370] on select "**********" at bounding box center [131, 375] width 30 height 10
select select "**********"
click at [140, 208] on select "**********" at bounding box center [131, 212] width 30 height 10
select select "**********"
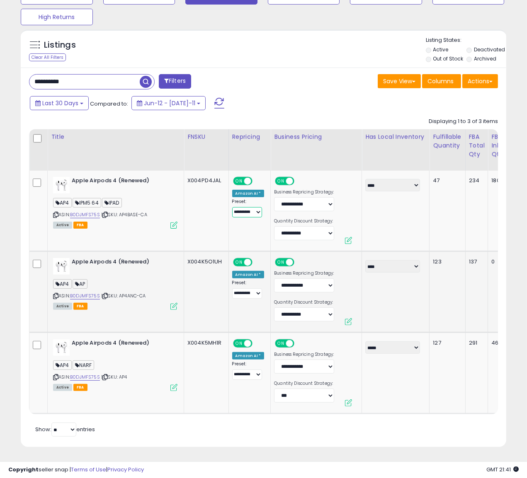
scroll to position [0, 218]
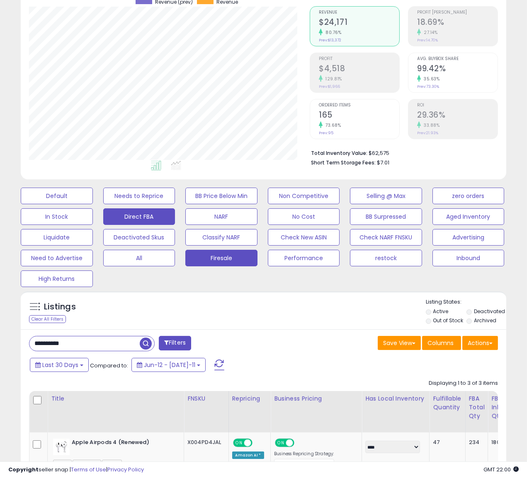
scroll to position [78, 0]
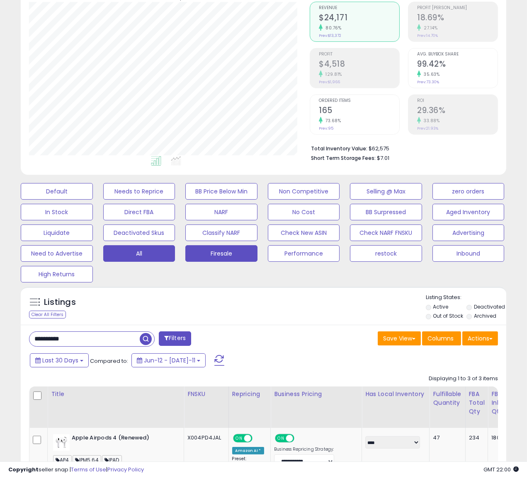
click at [93, 200] on button "All" at bounding box center [57, 191] width 72 height 17
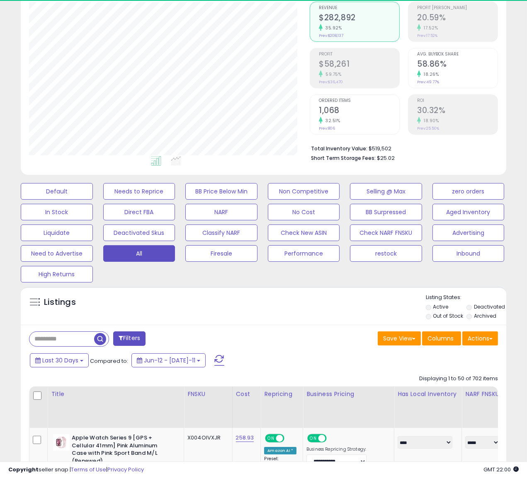
scroll to position [170, 280]
click at [242, 279] on div "Default Needs to Reprice BB Price Below Min Non Competitive Selling @ Max zero …" at bounding box center [263, 231] width 506 height 104
click at [173, 291] on div "Listings Active" at bounding box center [263, 306] width 485 height 38
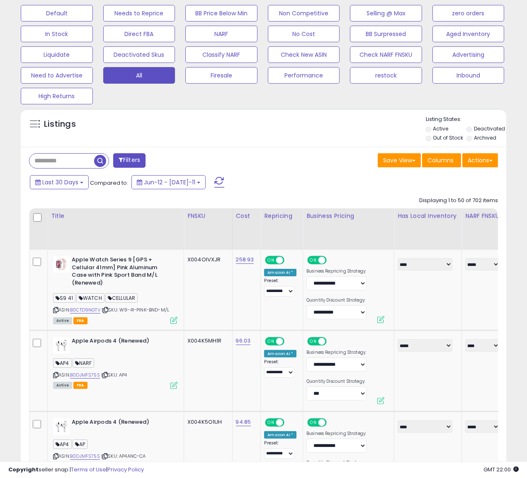
scroll to position [257, 0]
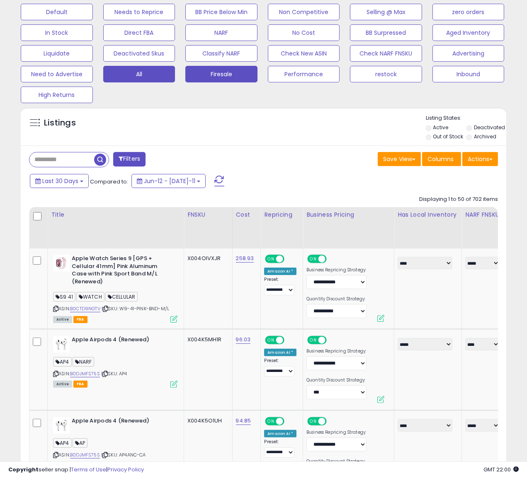
click at [93, 20] on button "Firesale" at bounding box center [57, 12] width 72 height 17
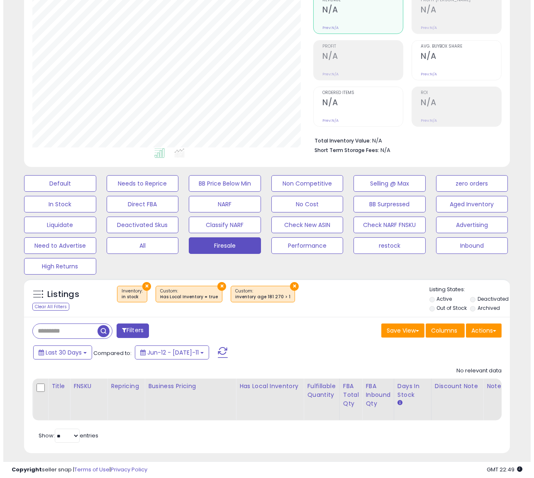
scroll to position [99, 0]
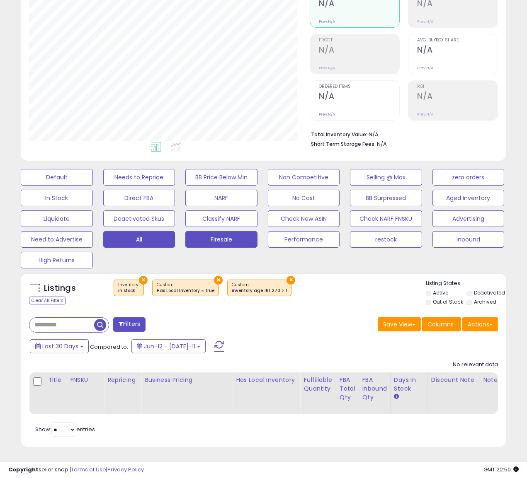
click at [93, 186] on button "All" at bounding box center [57, 177] width 72 height 17
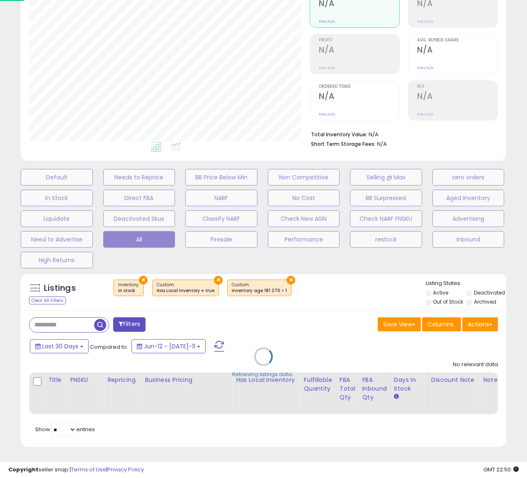
scroll to position [170, 285]
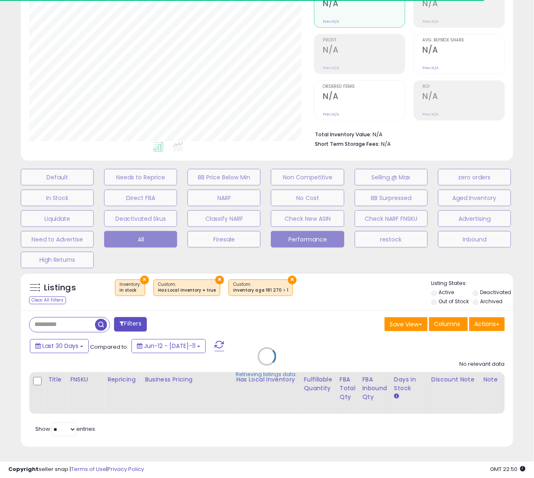
select select "**"
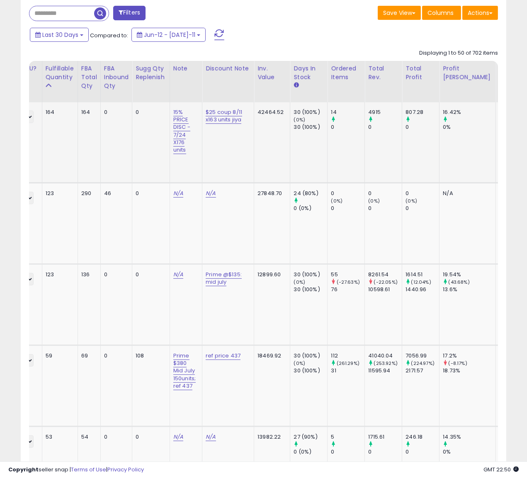
scroll to position [459, 0]
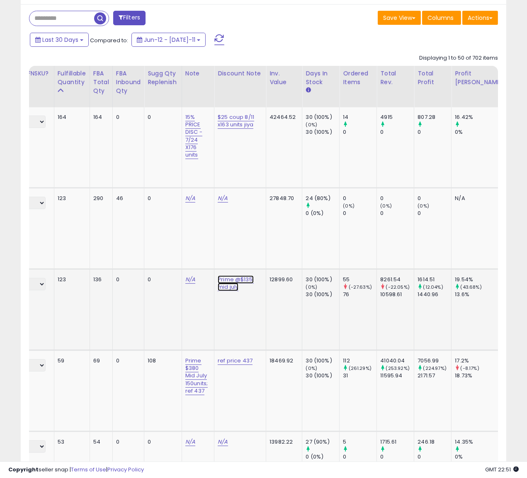
click at [235, 129] on link "Prime @$135: mid july" at bounding box center [236, 121] width 36 height 16
drag, startPoint x: 256, startPoint y: 260, endPoint x: 248, endPoint y: 261, distance: 8.0
click at [249, 260] on span at bounding box center [246, 258] width 5 height 5
click at [199, 262] on input "text" at bounding box center [215, 258] width 74 height 12
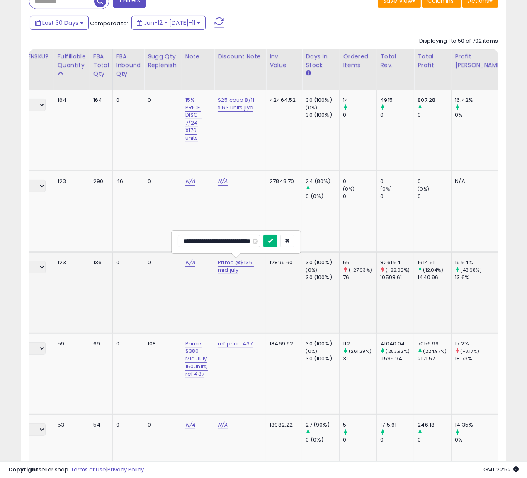
click at [272, 243] on icon "submit" at bounding box center [270, 240] width 5 height 5
click at [240, 235] on input "**********" at bounding box center [219, 233] width 82 height 12
type input "**********"
click at [265, 229] on button "submit" at bounding box center [270, 233] width 14 height 12
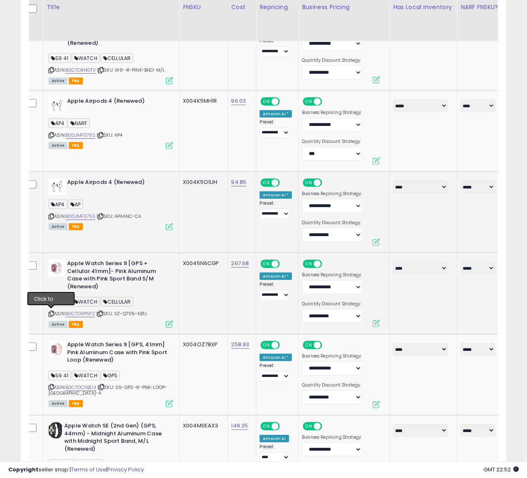
drag, startPoint x: 51, startPoint y: 313, endPoint x: 46, endPoint y: 312, distance: 5.5
click at [51, 313] on icon at bounding box center [51, 314] width 5 height 5
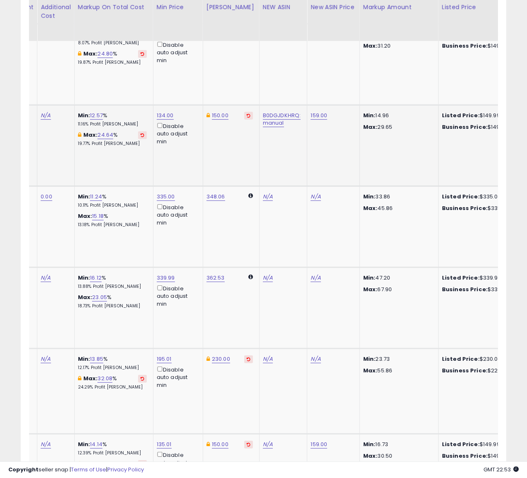
scroll to position [0, 990]
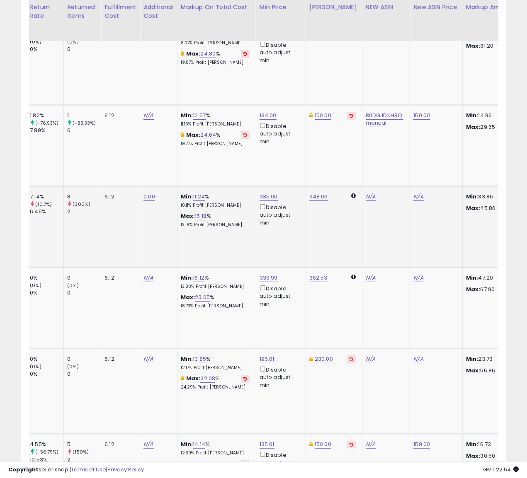
click at [220, 240] on td "Min: 11.24 % 10.11% Profit Margin Max: 15.18 % 13.18% Profit Margin" at bounding box center [216, 227] width 79 height 81
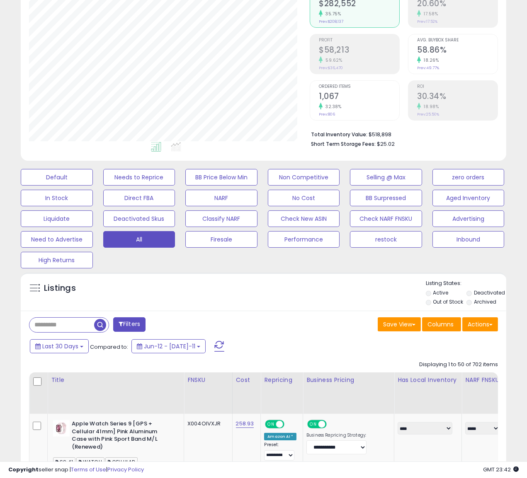
scroll to position [0, 0]
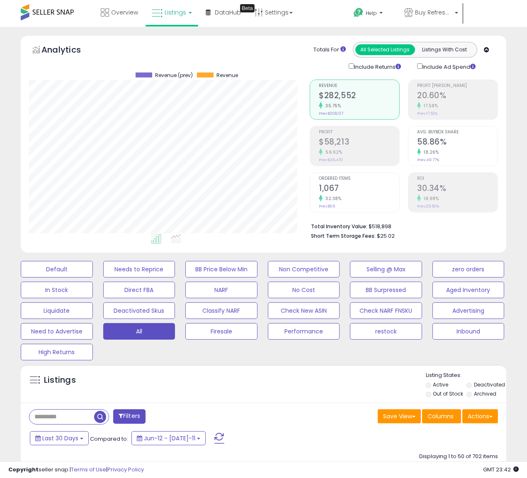
drag, startPoint x: 299, startPoint y: 363, endPoint x: 294, endPoint y: 364, distance: 5.1
click at [423, 12] on span "Buy Refreshed CA" at bounding box center [433, 12] width 37 height 8
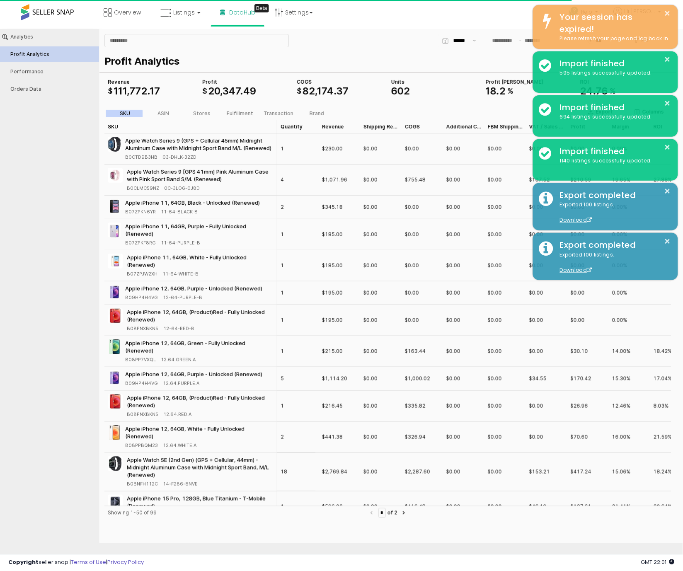
drag, startPoint x: 327, startPoint y: 54, endPoint x: 243, endPoint y: 31, distance: 86.4
click at [318, 52] on div "Profit Analytics" at bounding box center [386, 61] width 564 height 18
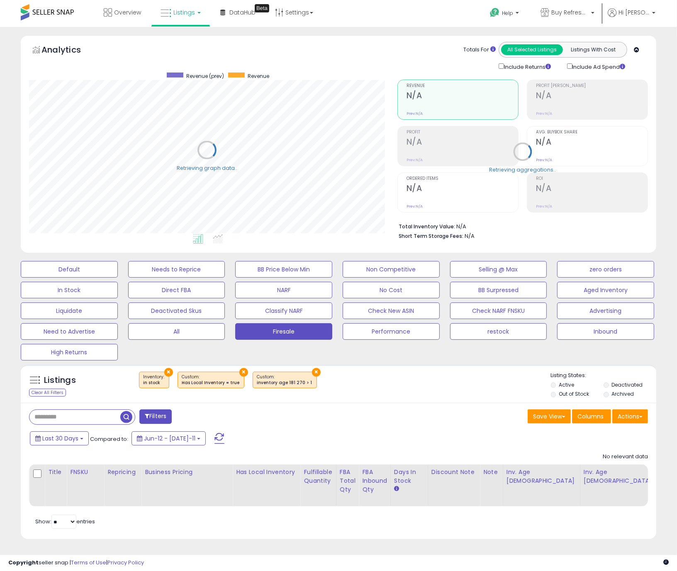
scroll to position [170, 368]
click at [355, 418] on div "Save View Save As New View Update Current View Columns Actions Import Export Vi…" at bounding box center [495, 418] width 315 height 16
click at [278, 326] on button "Firesale" at bounding box center [283, 331] width 97 height 17
click at [325, 391] on div "Listings Clear All Filters × Inventory × ×" at bounding box center [338, 386] width 635 height 28
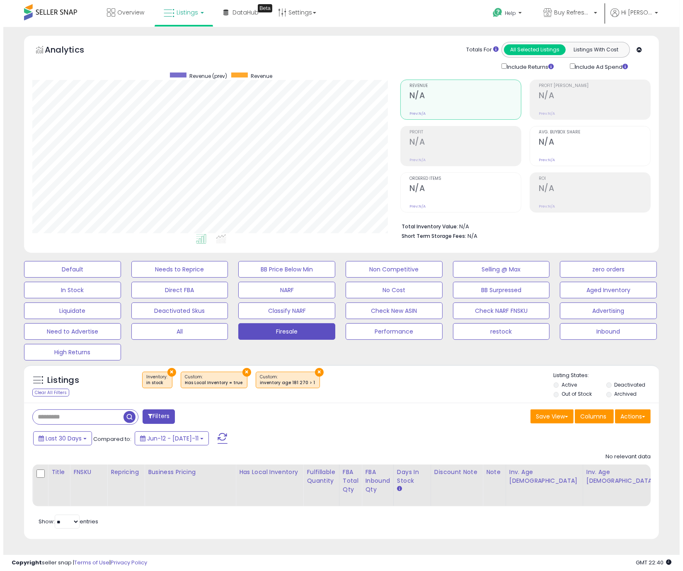
scroll to position [0, 0]
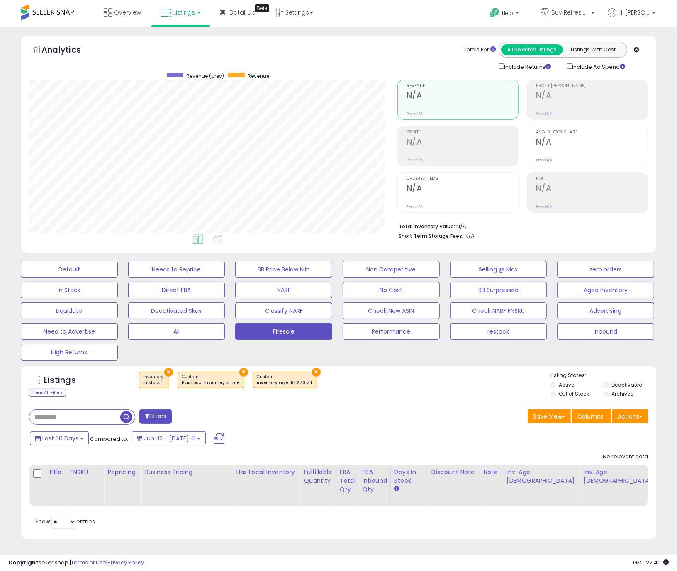
click at [388, 405] on div "Filters Save View Save As New View" at bounding box center [338, 471] width 635 height 137
click at [169, 372] on button "×" at bounding box center [168, 372] width 9 height 9
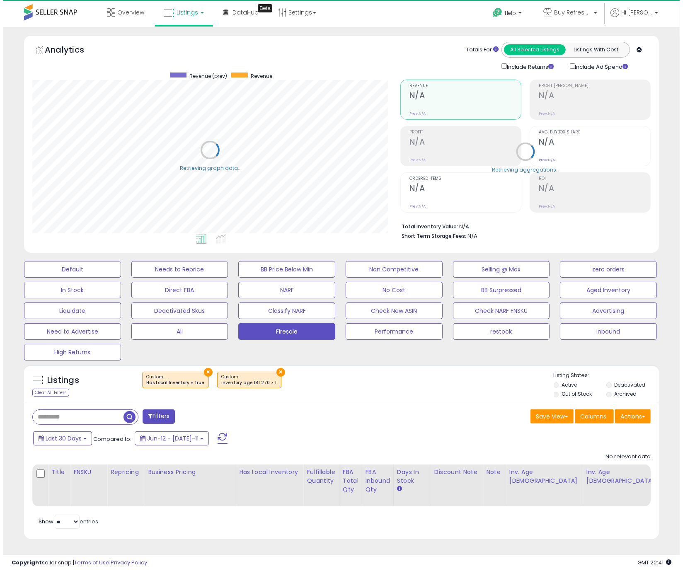
scroll to position [170, 368]
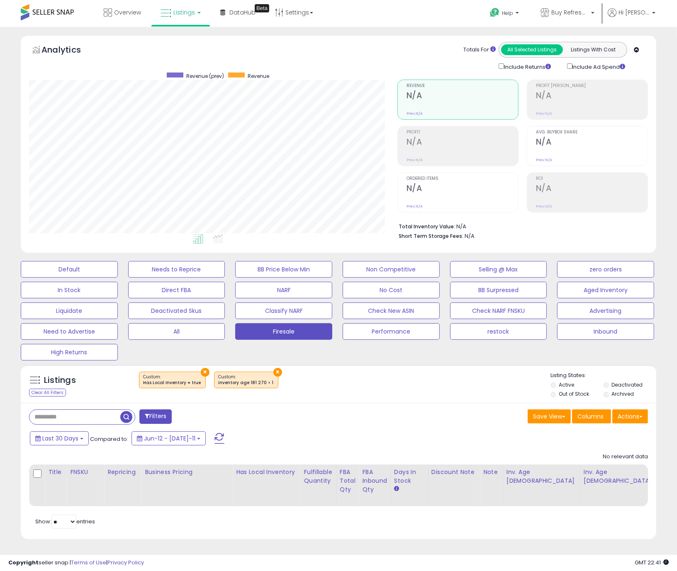
click at [202, 372] on button "×" at bounding box center [205, 372] width 9 height 9
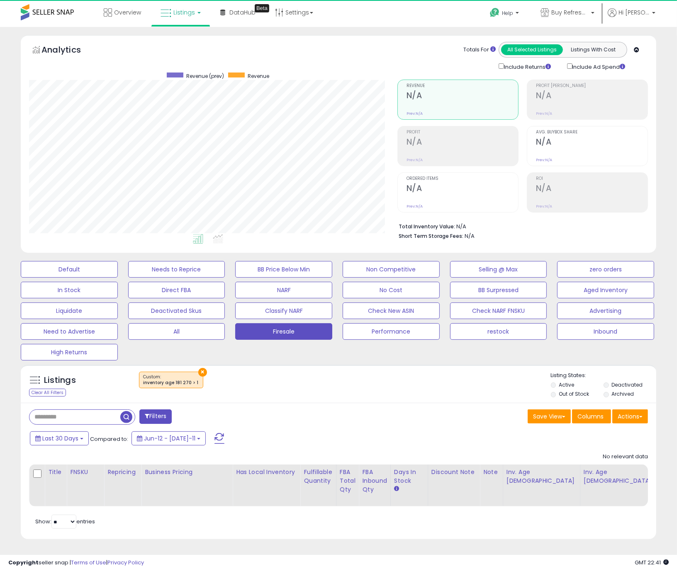
click at [198, 371] on button "×" at bounding box center [202, 372] width 9 height 9
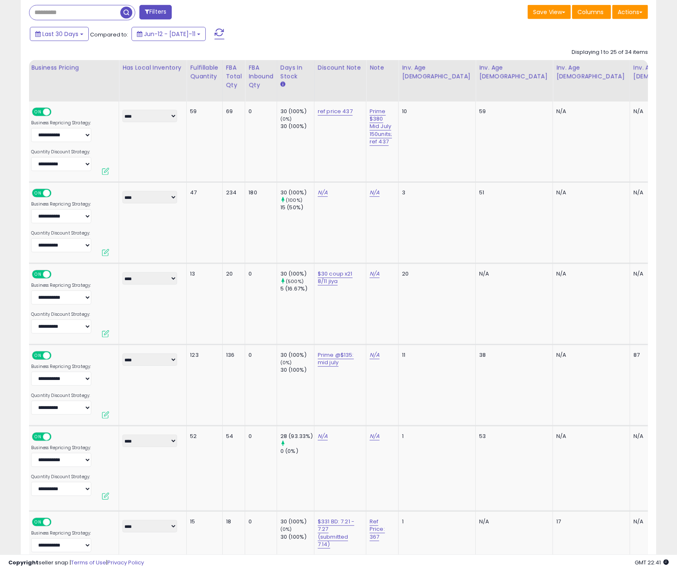
scroll to position [0, 0]
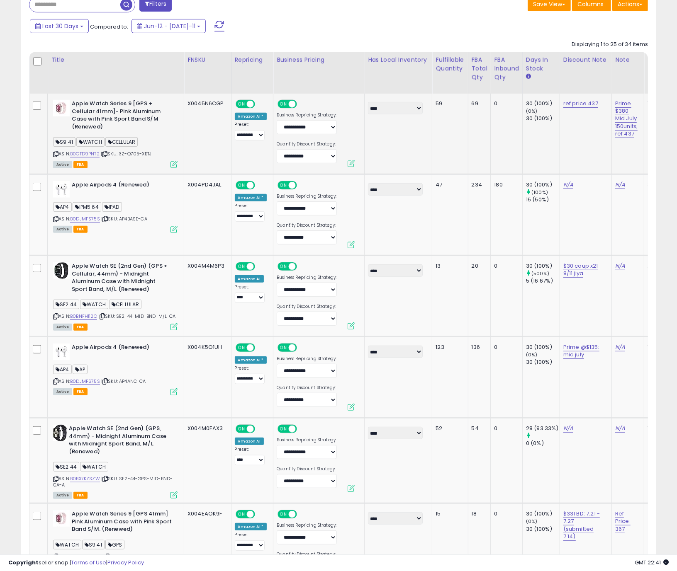
click at [50, 155] on td "Apple Watch Series 9 [GPS + Cellular 41mm]- Pink Aluminum Case with Pink Sport …" at bounding box center [116, 134] width 136 height 81
click at [56, 154] on icon at bounding box center [55, 154] width 5 height 5
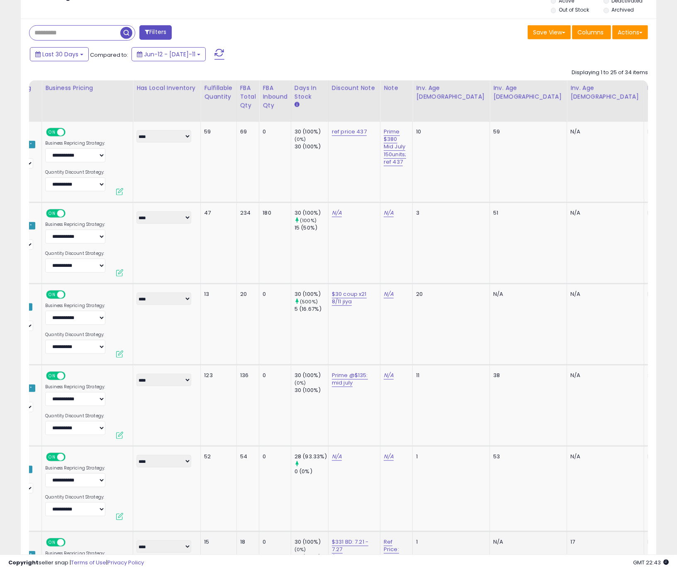
scroll to position [0, 345]
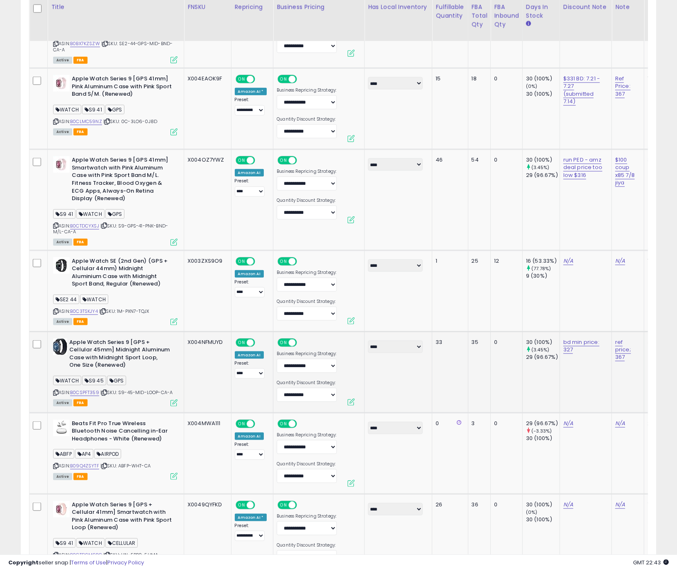
click at [56, 391] on icon at bounding box center [55, 393] width 5 height 5
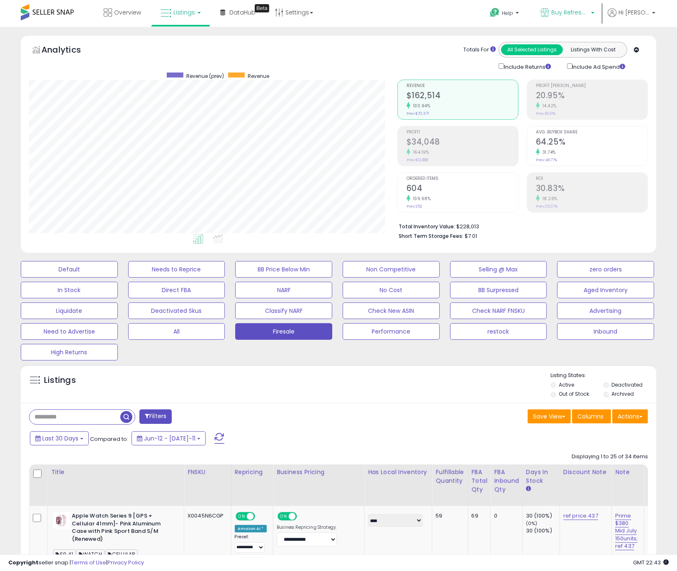
click at [563, 14] on span "Buy Refreshed CA" at bounding box center [569, 12] width 37 height 8
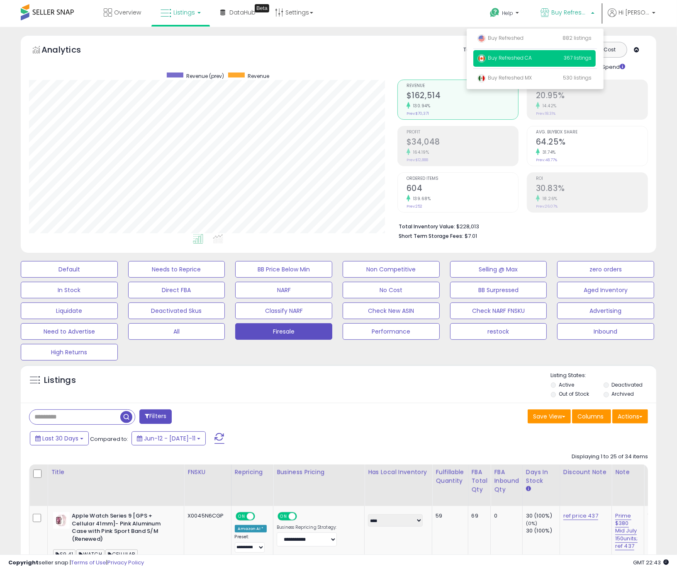
click at [456, 393] on div "Listings" at bounding box center [338, 386] width 635 height 28
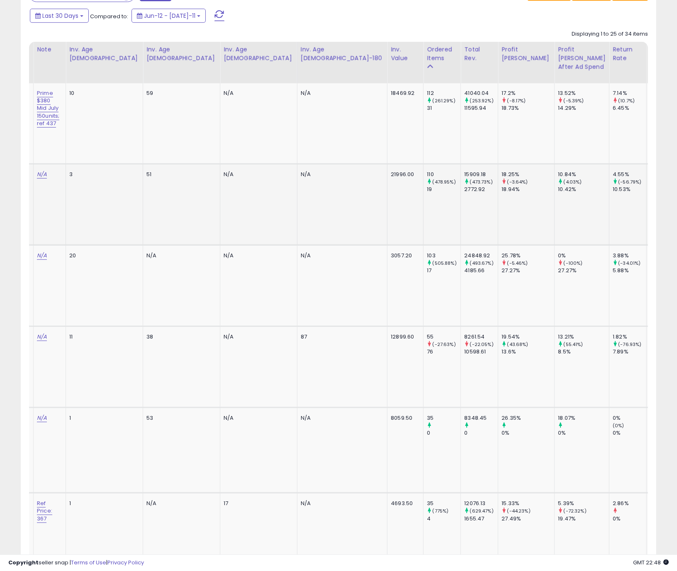
scroll to position [0, 560]
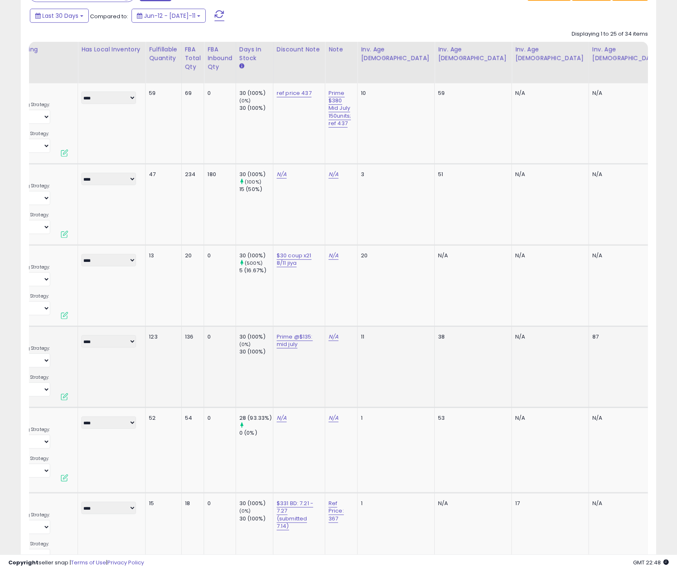
click at [434, 370] on td "38" at bounding box center [472, 367] width 77 height 81
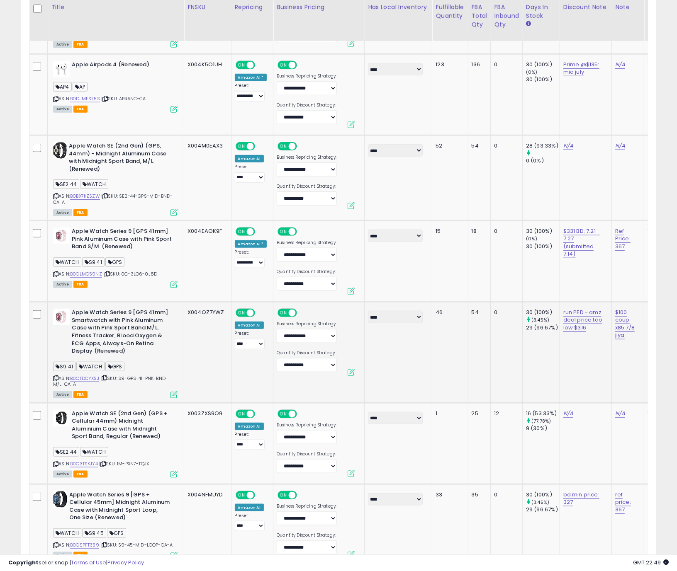
click at [55, 376] on icon at bounding box center [55, 378] width 5 height 5
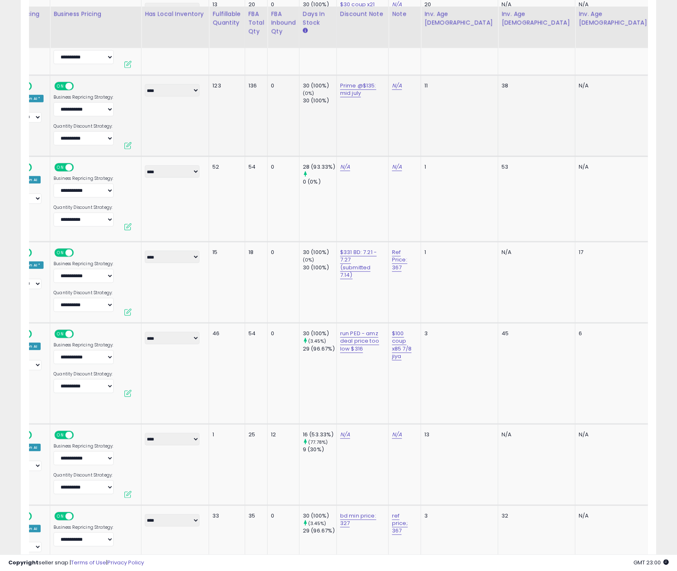
scroll to position [681, 0]
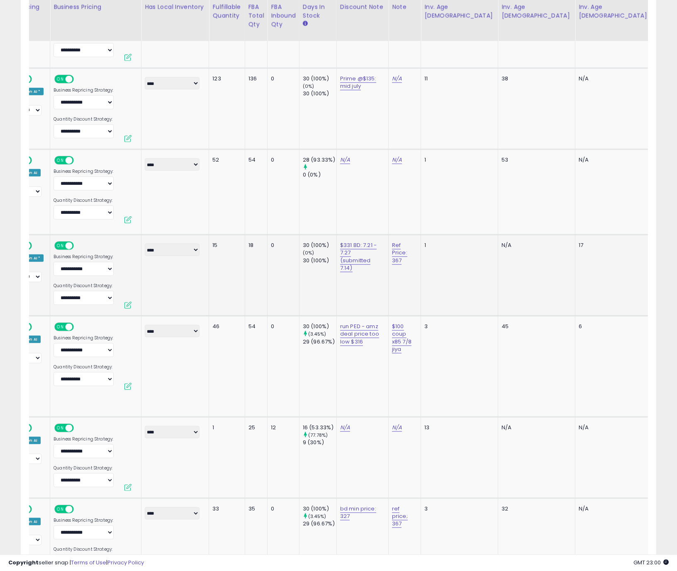
click at [575, 275] on td "17" at bounding box center [613, 275] width 77 height 81
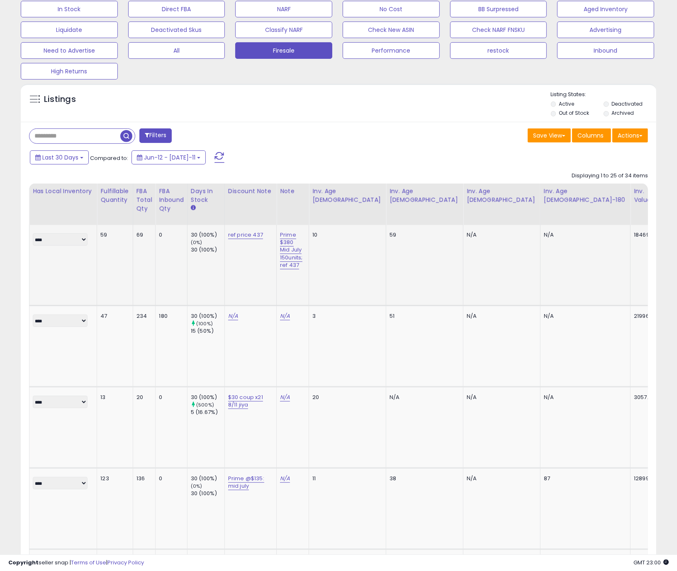
scroll to position [0, 339]
click at [282, 259] on link "Prime $380 Mid July 150units; ref 437" at bounding box center [287, 250] width 22 height 39
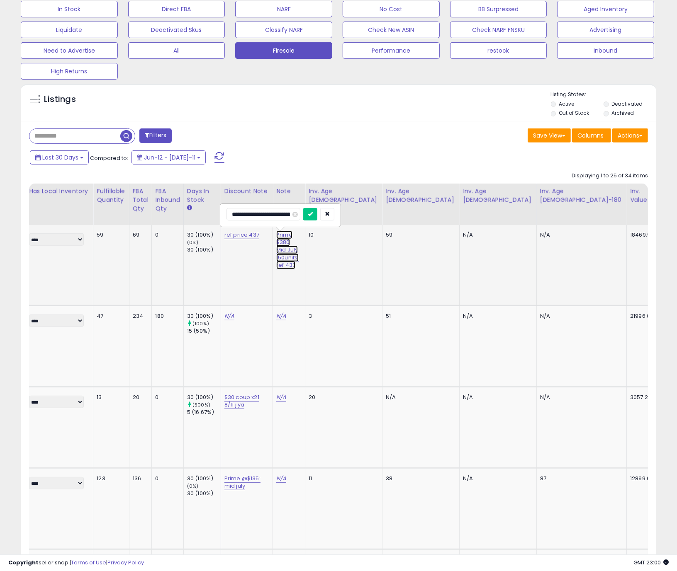
click at [282, 259] on link "Prime $380 Mid July 150units; ref 437" at bounding box center [287, 250] width 22 height 39
click at [293, 260] on link "Prime $380 Mid July 150units; ref 437" at bounding box center [287, 250] width 22 height 39
click at [303, 214] on span at bounding box center [303, 214] width 5 height 5
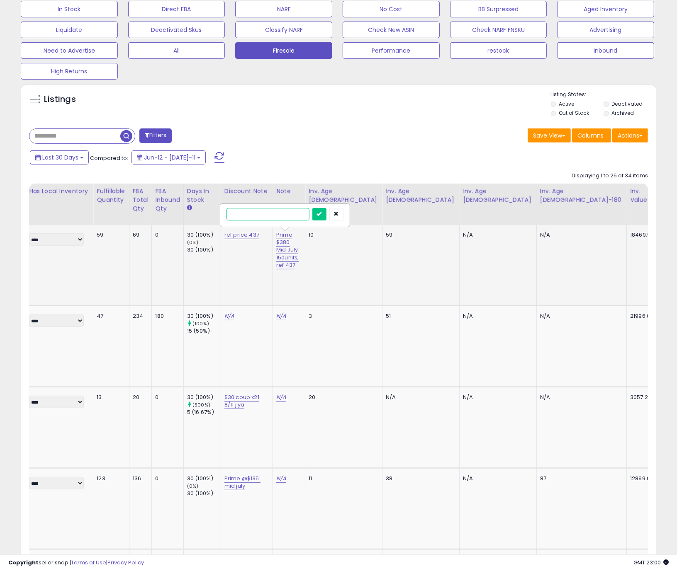
click at [251, 219] on input "text" at bounding box center [267, 214] width 82 height 12
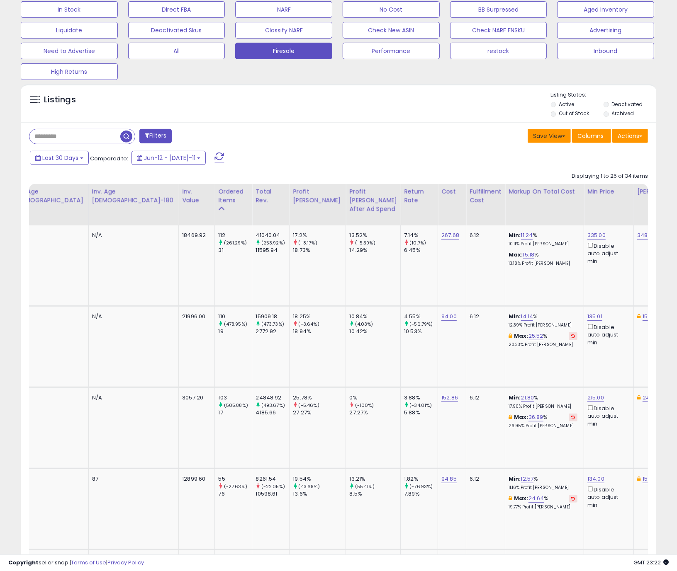
scroll to position [279, 0]
click at [404, 95] on div "Listings" at bounding box center [338, 106] width 635 height 28
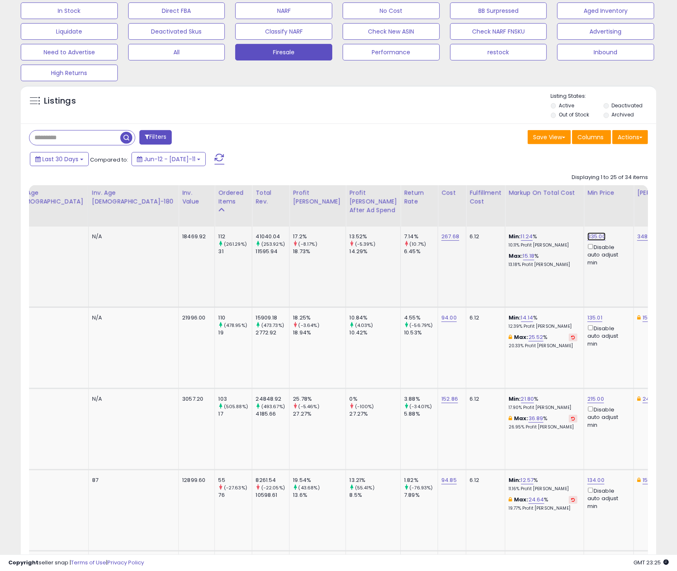
click at [587, 236] on link "335.00" at bounding box center [596, 237] width 18 height 8
drag, startPoint x: 342, startPoint y: 210, endPoint x: 161, endPoint y: 204, distance: 180.8
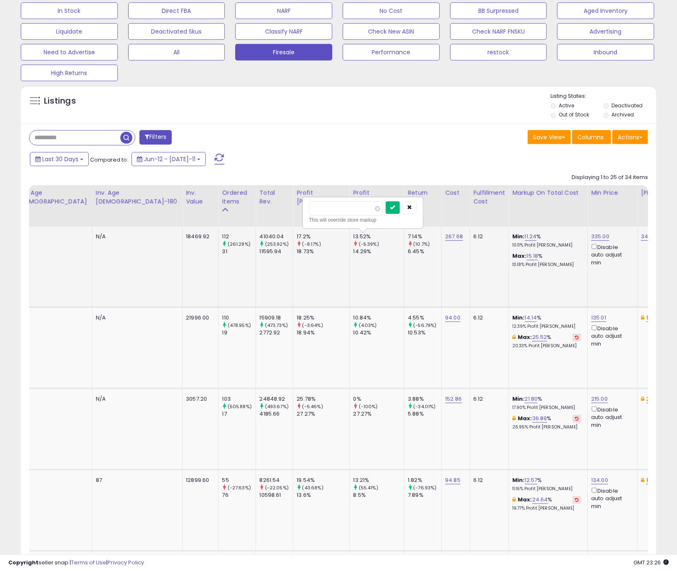
type input "***"
click at [396, 208] on button "submit" at bounding box center [393, 207] width 14 height 12
click at [591, 239] on link "318.00" at bounding box center [599, 237] width 17 height 8
drag, startPoint x: 345, startPoint y: 211, endPoint x: 165, endPoint y: 206, distance: 179.6
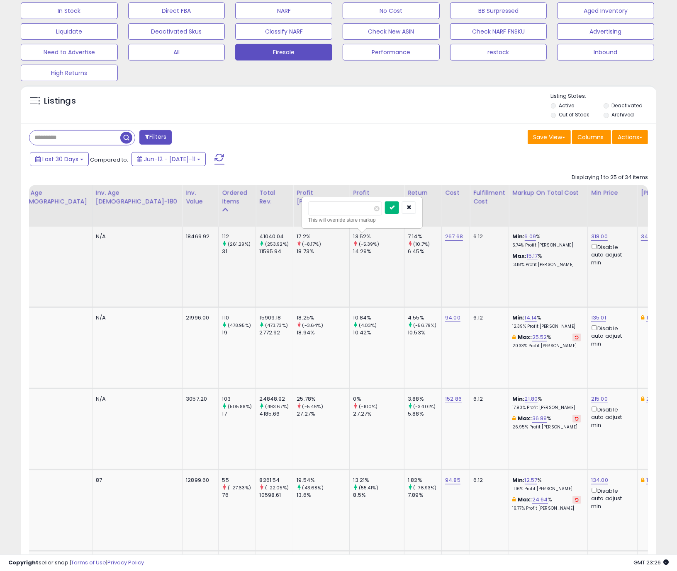
type input "***"
click at [399, 210] on button "submit" at bounding box center [392, 207] width 14 height 12
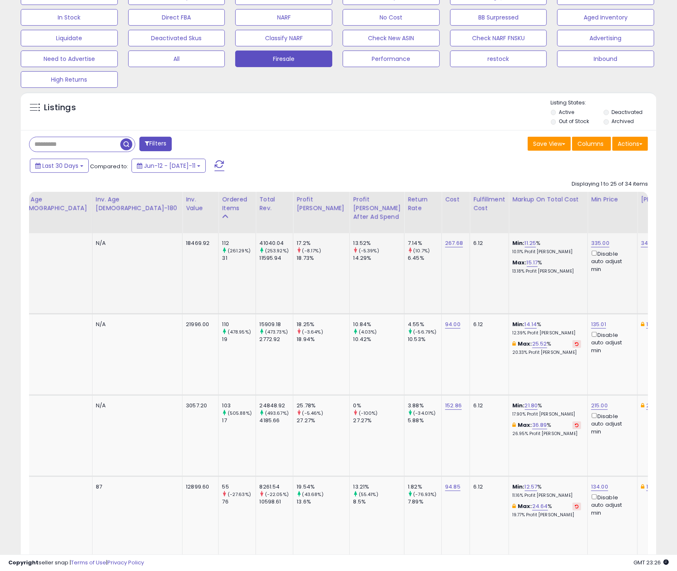
click at [587, 284] on td "335.00 Disable auto adjust min" at bounding box center [612, 273] width 50 height 81
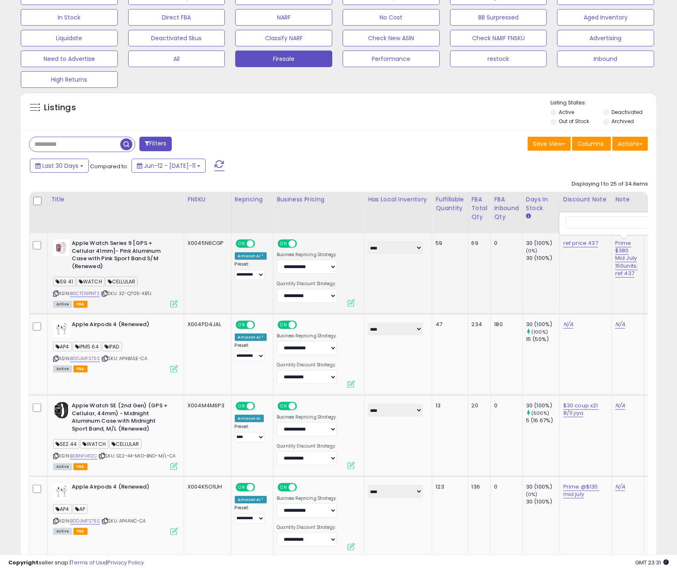
scroll to position [0, 0]
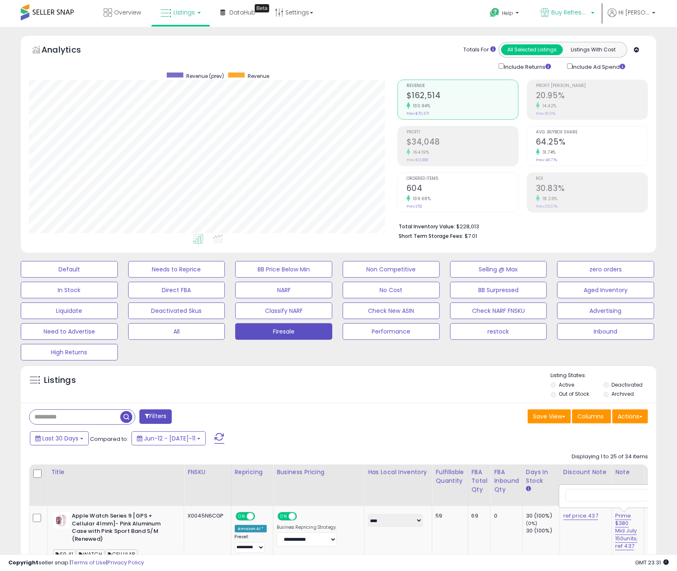
click at [572, 8] on span "Buy Refreshed CA" at bounding box center [569, 12] width 37 height 8
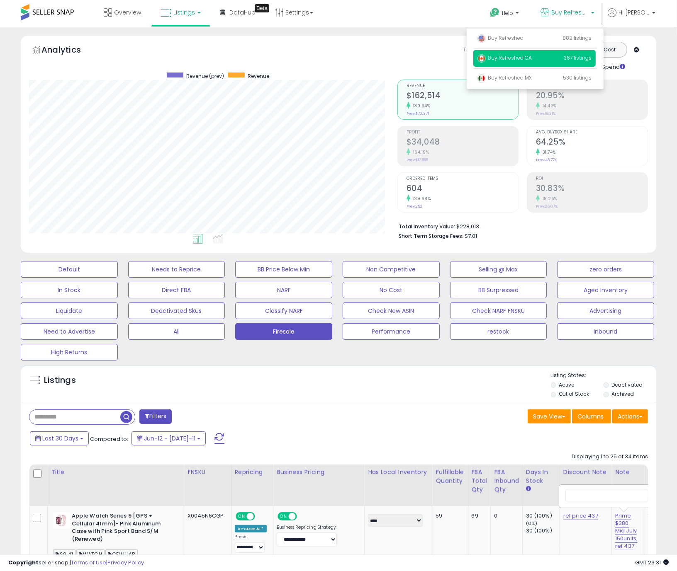
click at [421, 397] on div "Listings" at bounding box center [338, 386] width 635 height 28
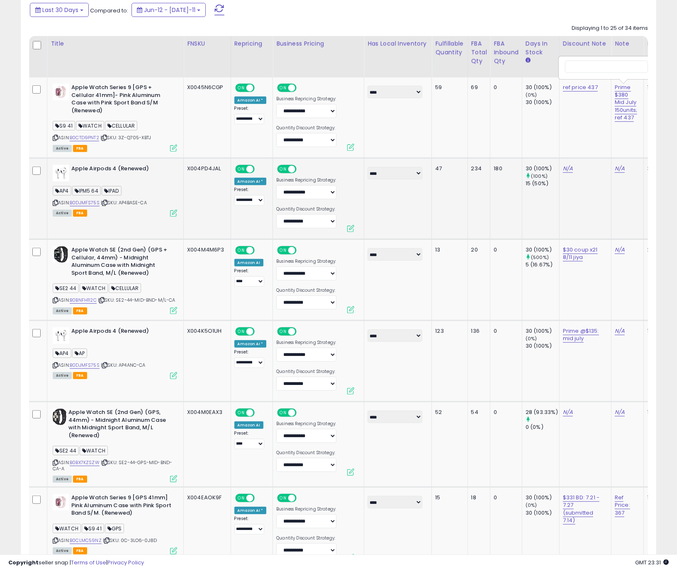
scroll to position [426, 0]
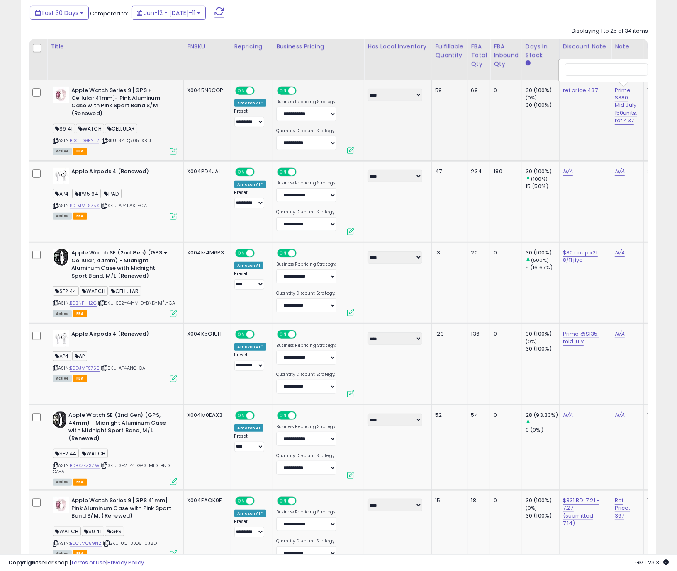
click at [552, 139] on td "30 (100%) (0%) 30 (100%)" at bounding box center [540, 120] width 37 height 81
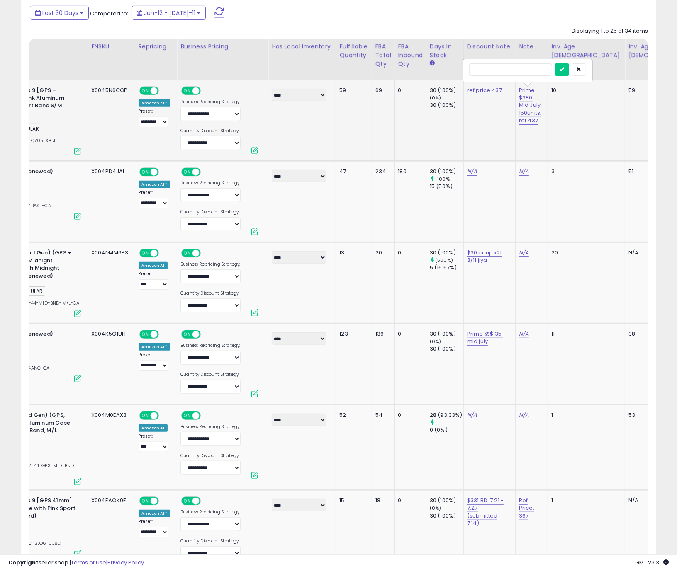
scroll to position [0, 94]
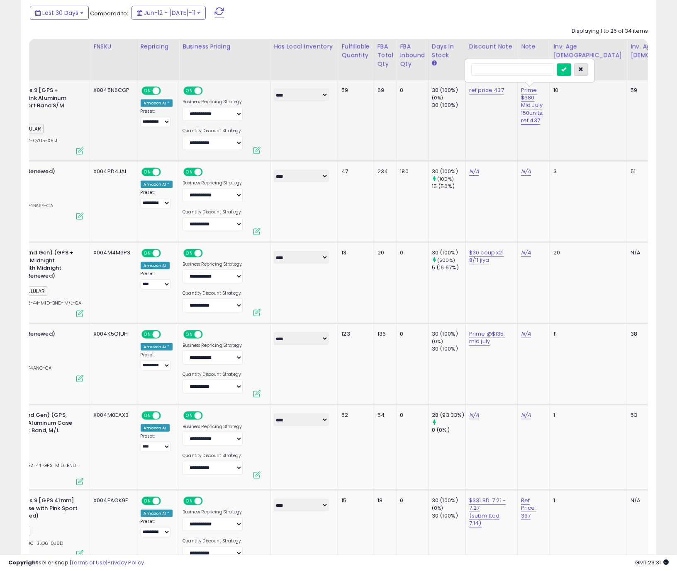
click at [577, 70] on button "button" at bounding box center [581, 69] width 14 height 12
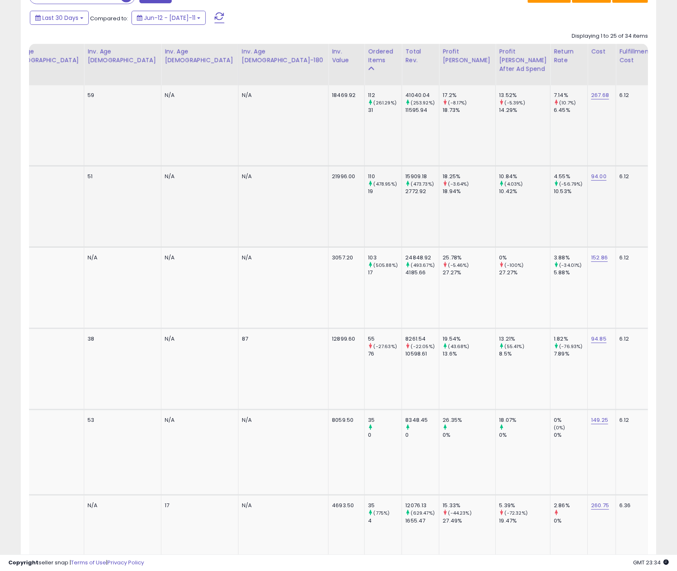
scroll to position [0, 664]
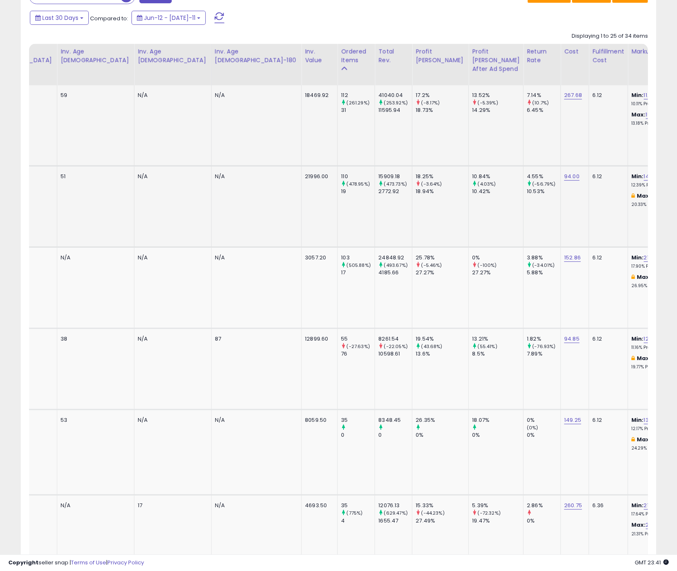
click at [523, 220] on td "4.55% (-56.79%) 10.53%" at bounding box center [541, 206] width 37 height 81
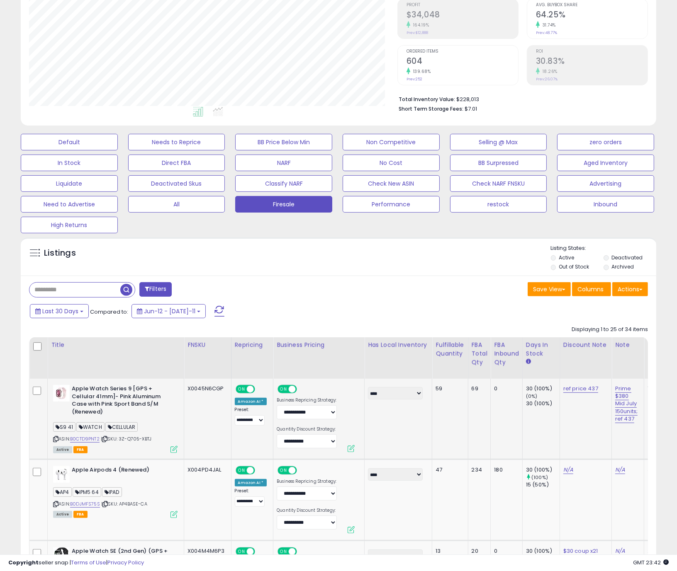
scroll to position [0, 0]
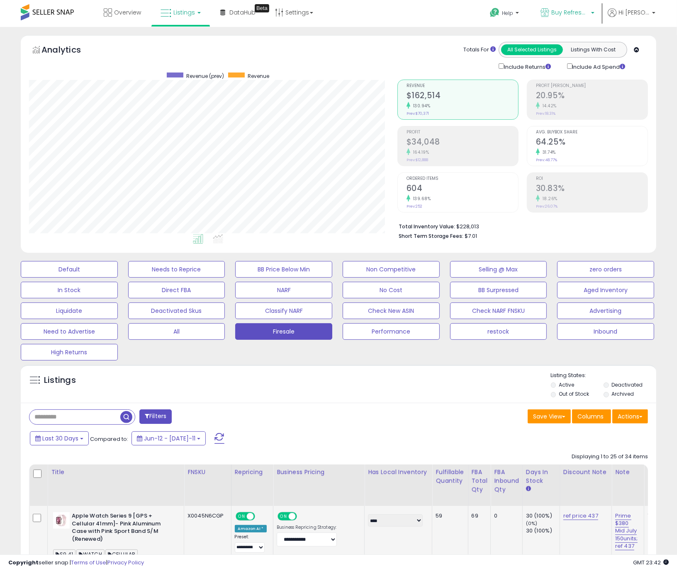
click at [582, 12] on span "Buy Refreshed CA" at bounding box center [569, 12] width 37 height 8
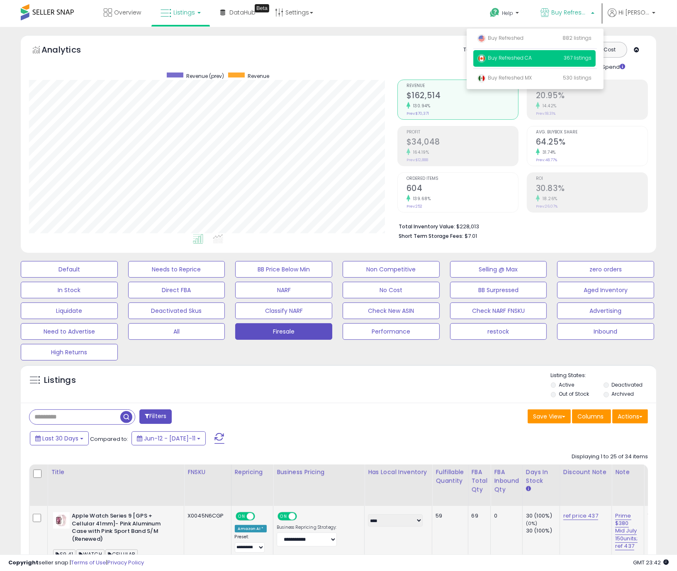
click at [416, 402] on div "Listings Active" at bounding box center [338, 384] width 635 height 38
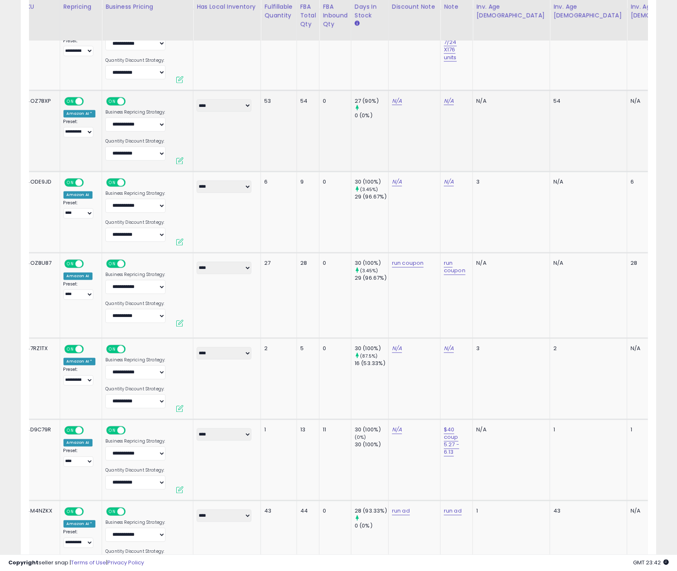
scroll to position [0, 219]
